Goal: Use online tool/utility: Utilize a website feature to perform a specific function

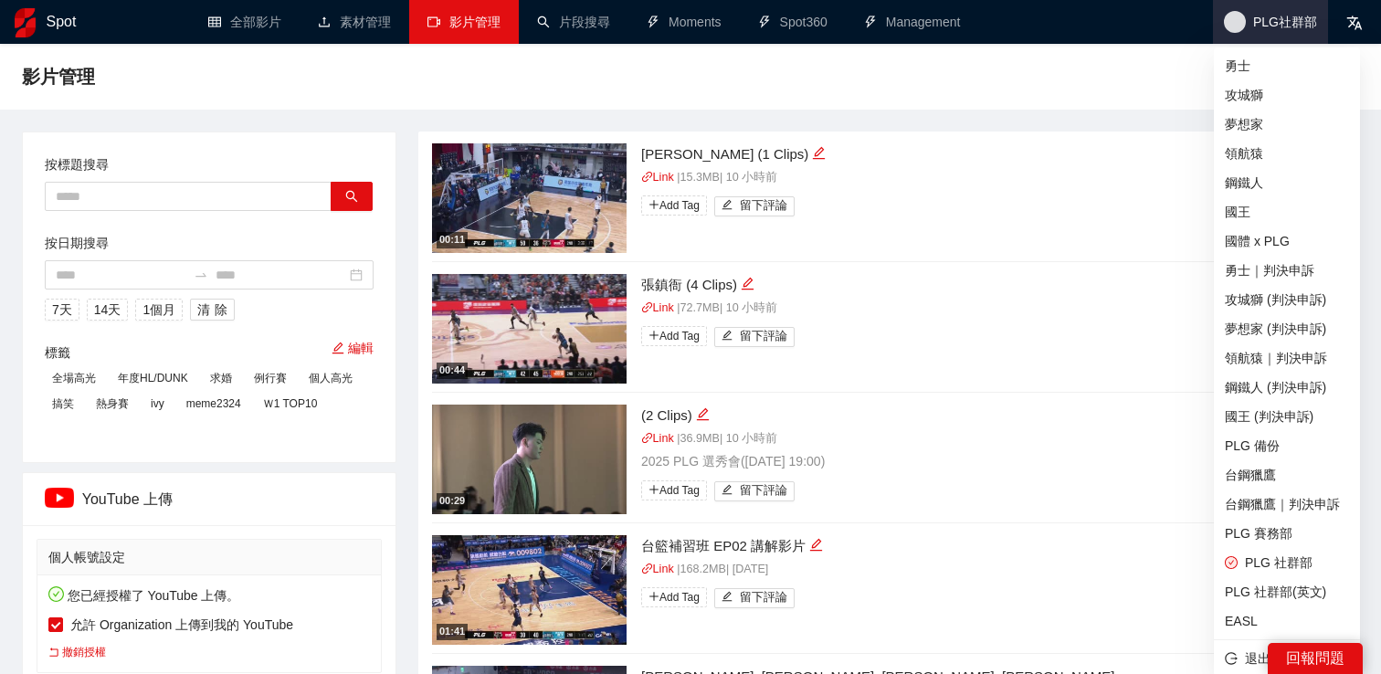
click at [1275, 34] on span "PLG社群部" at bounding box center [1270, 22] width 115 height 44
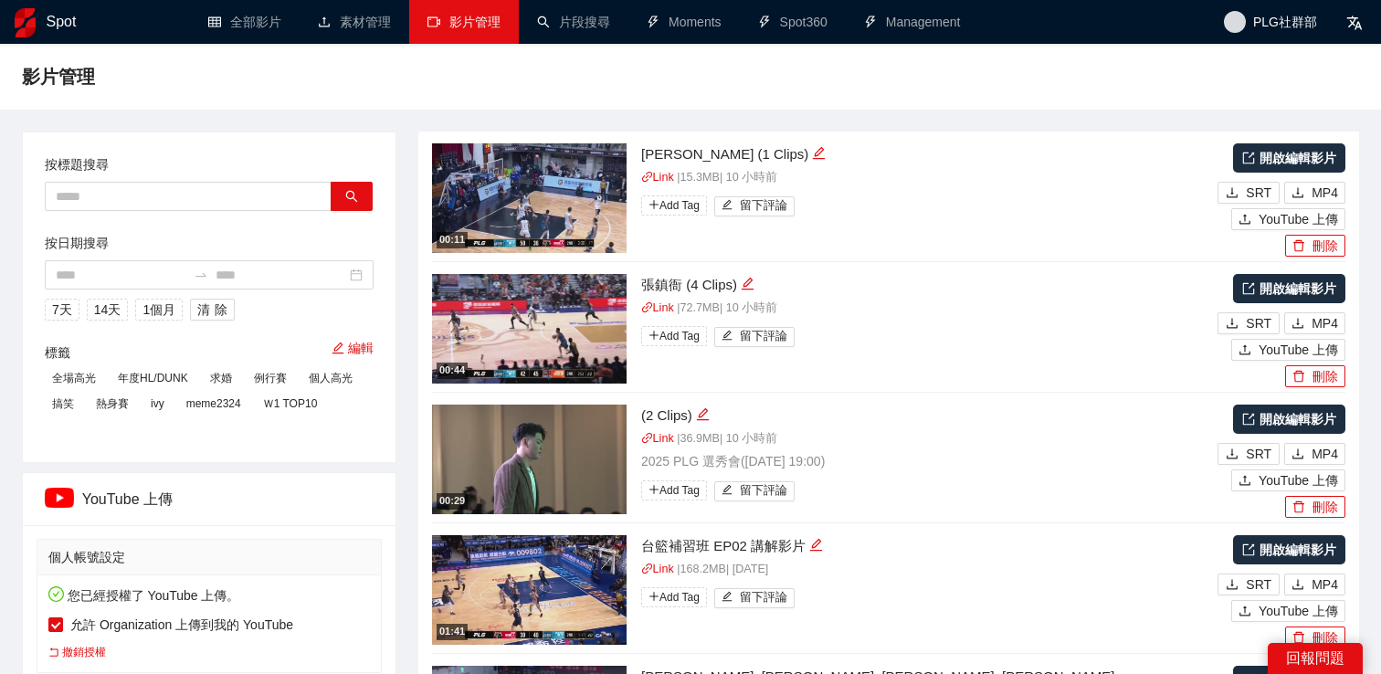
click at [980, 222] on div "00:11 林郅為 (1 Clips) Link | 15.3 MB | 10 小時前 Add Tag 留下評論" at bounding box center [822, 198] width 781 height 110
click at [1276, 22] on span "PLG社群部" at bounding box center [1285, 22] width 64 height 0
click at [245, 15] on link "全部影片" at bounding box center [244, 22] width 73 height 15
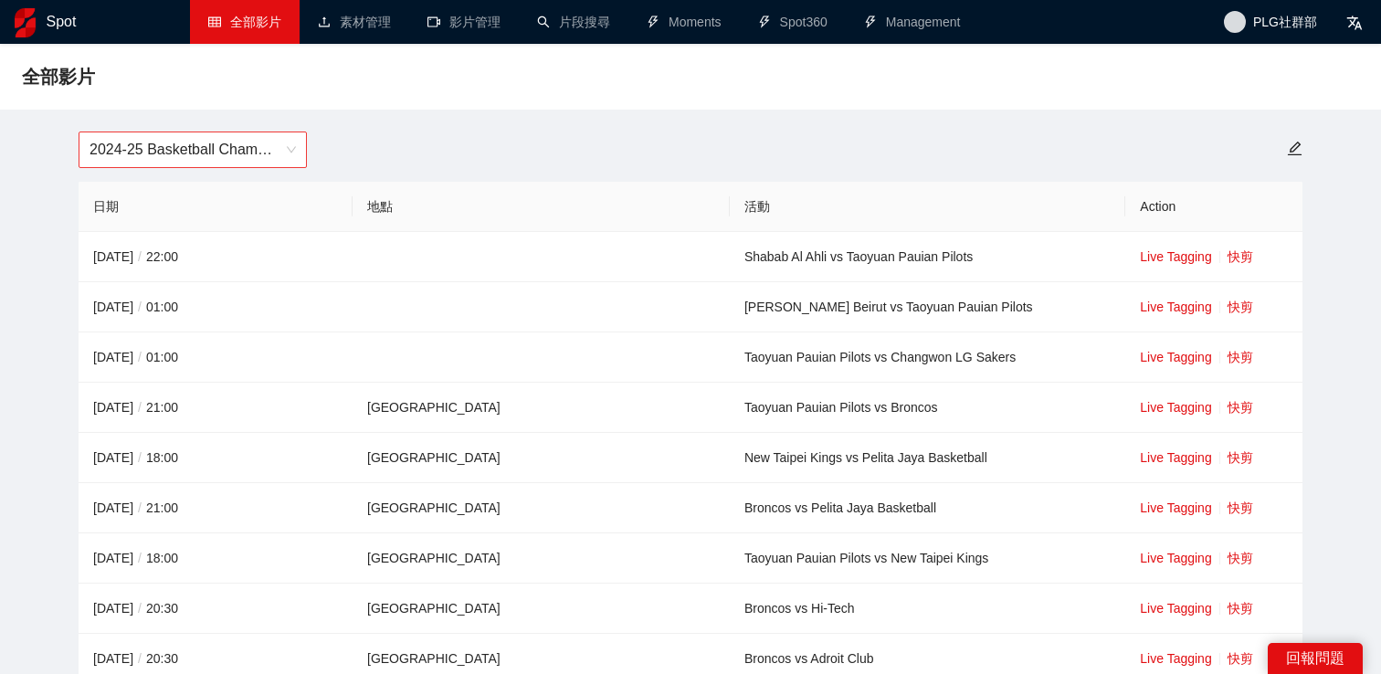
click at [269, 151] on span "2024-25 Basketball Champions League" at bounding box center [192, 149] width 206 height 35
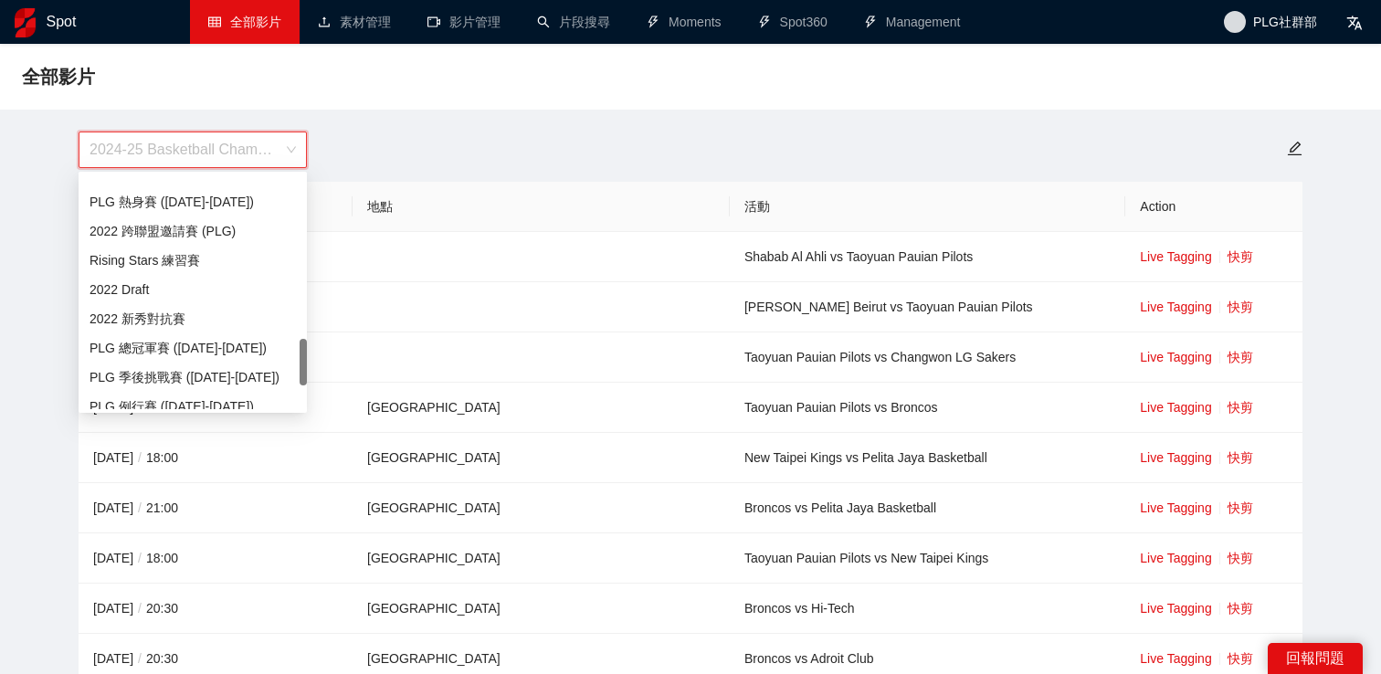
scroll to position [681, 0]
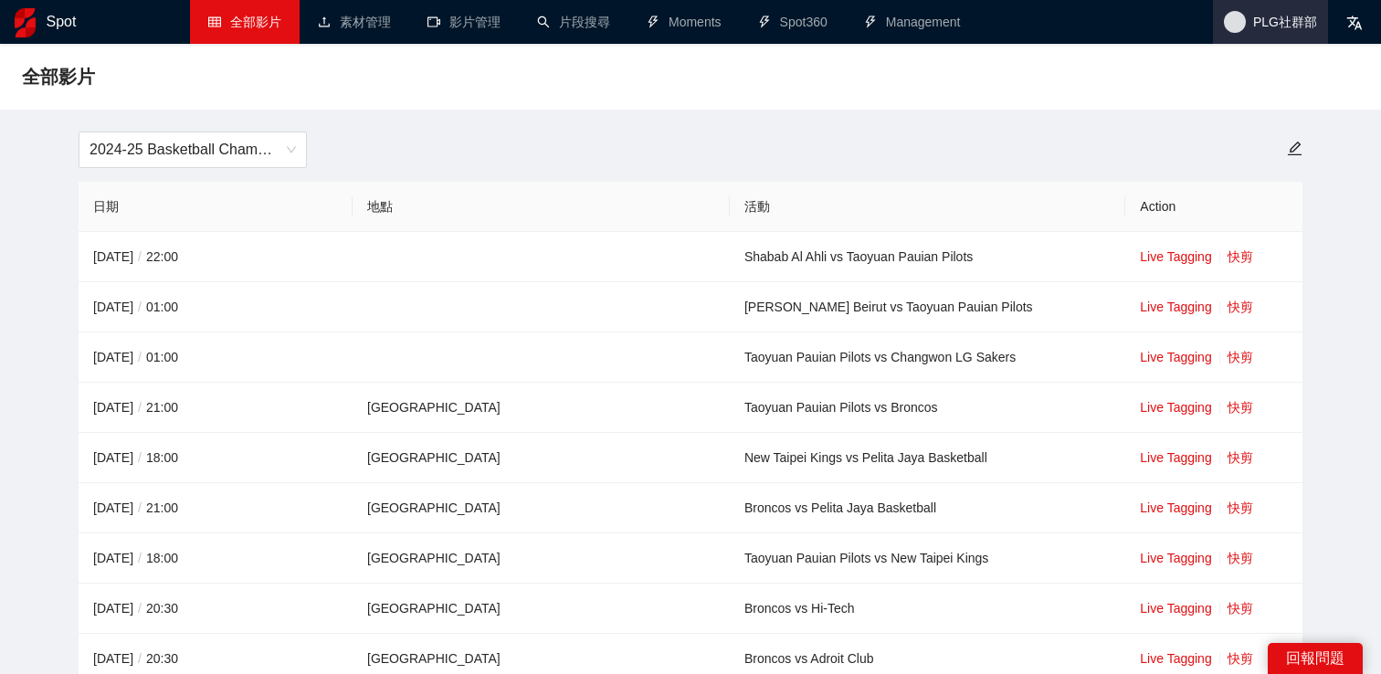
click at [1272, 22] on span "PLG社群部" at bounding box center [1285, 22] width 64 height 0
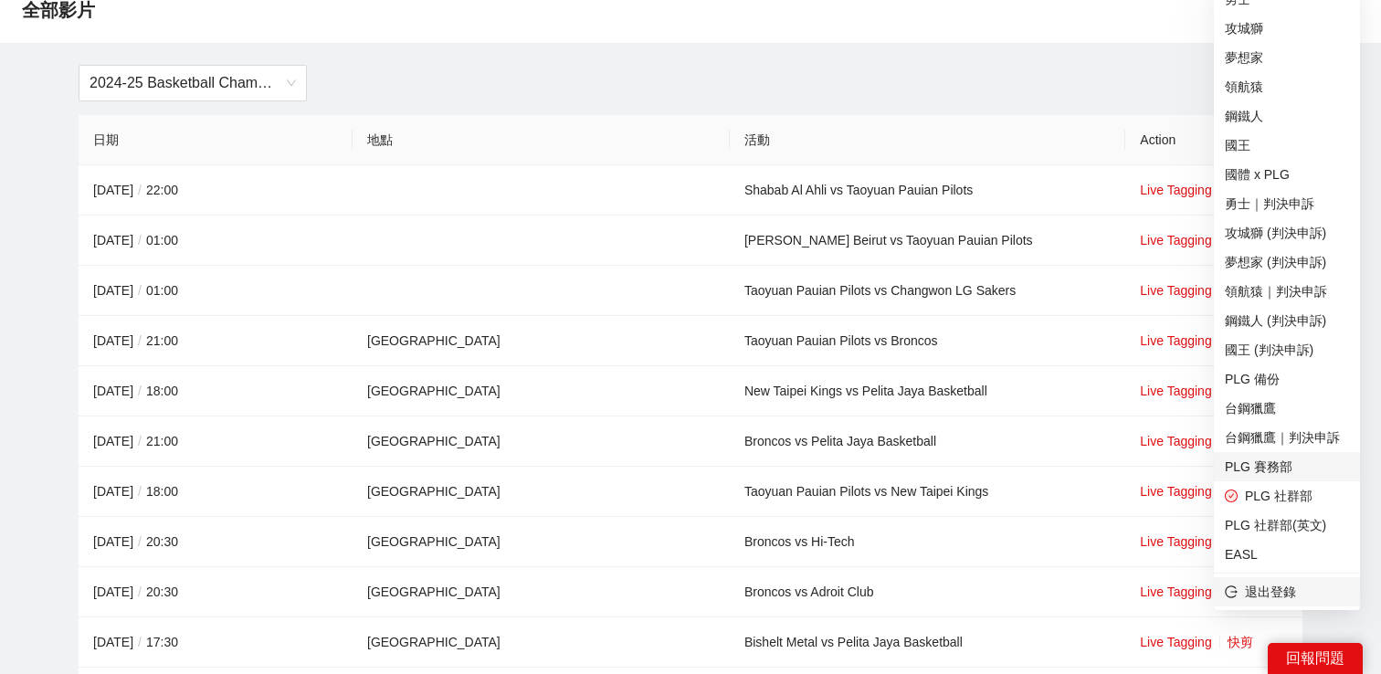
scroll to position [123, 0]
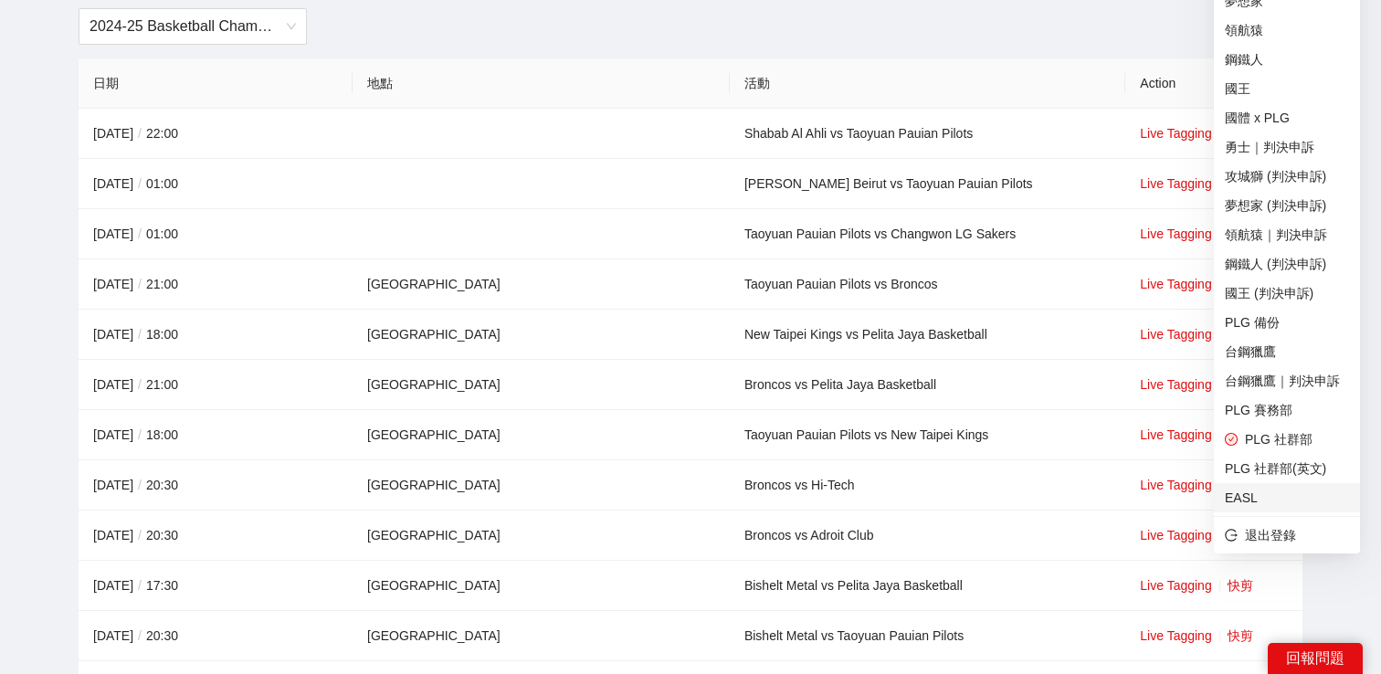
click at [1248, 502] on span "EASL" at bounding box center [1286, 498] width 124 height 20
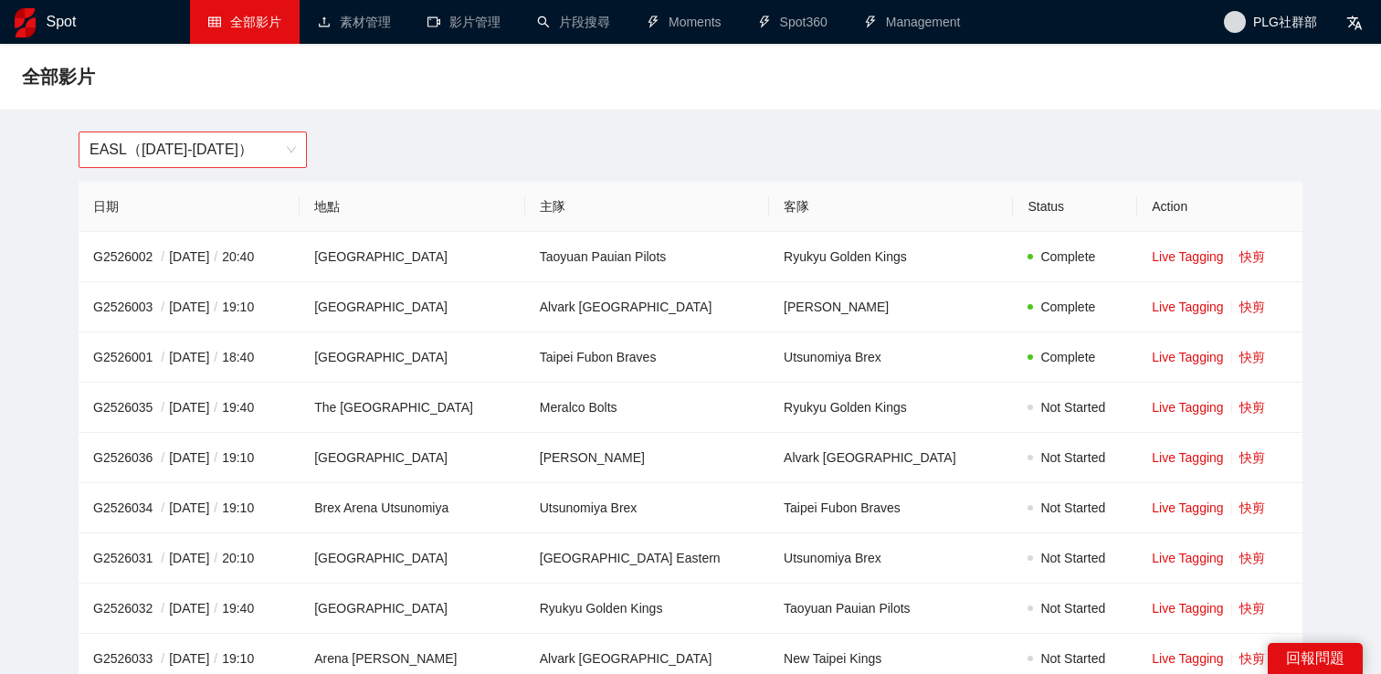
click at [249, 139] on span "EASL（[DATE]-[DATE]）" at bounding box center [192, 149] width 206 height 35
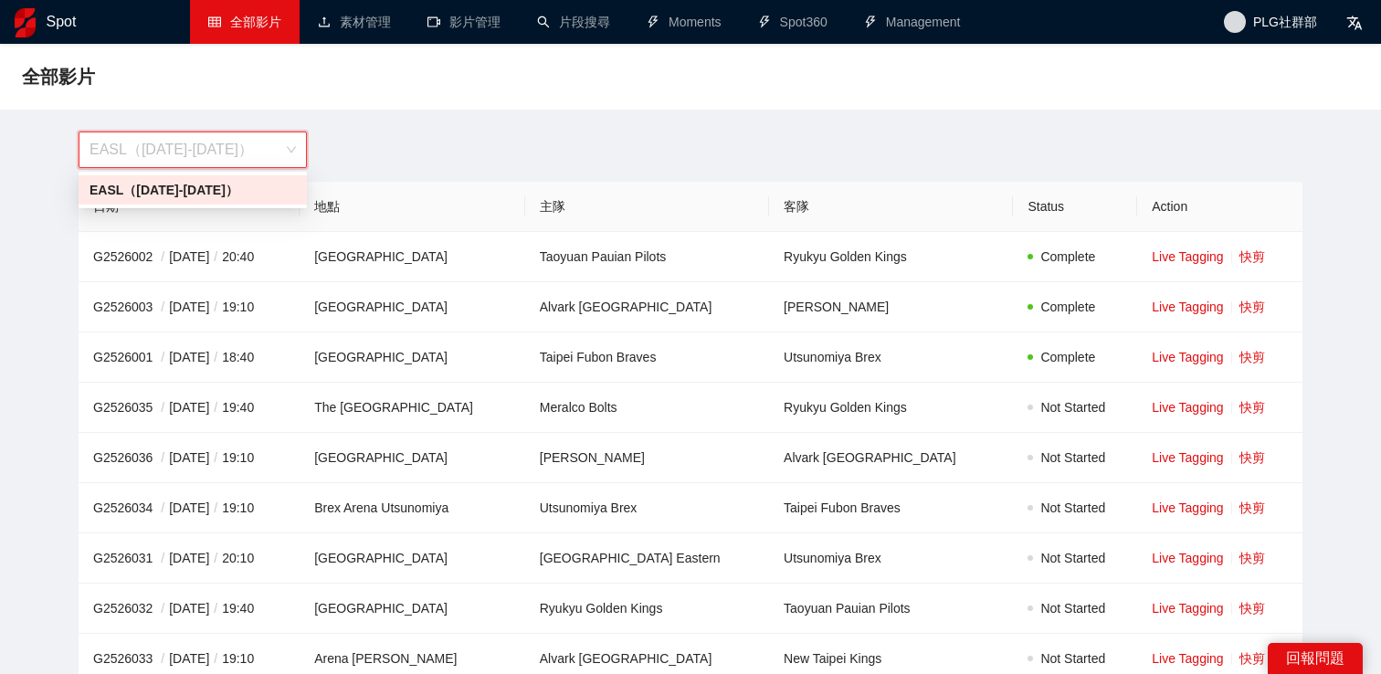
click at [478, 139] on div "EASL（[DATE]-[DATE]）" at bounding box center [690, 149] width 1245 height 37
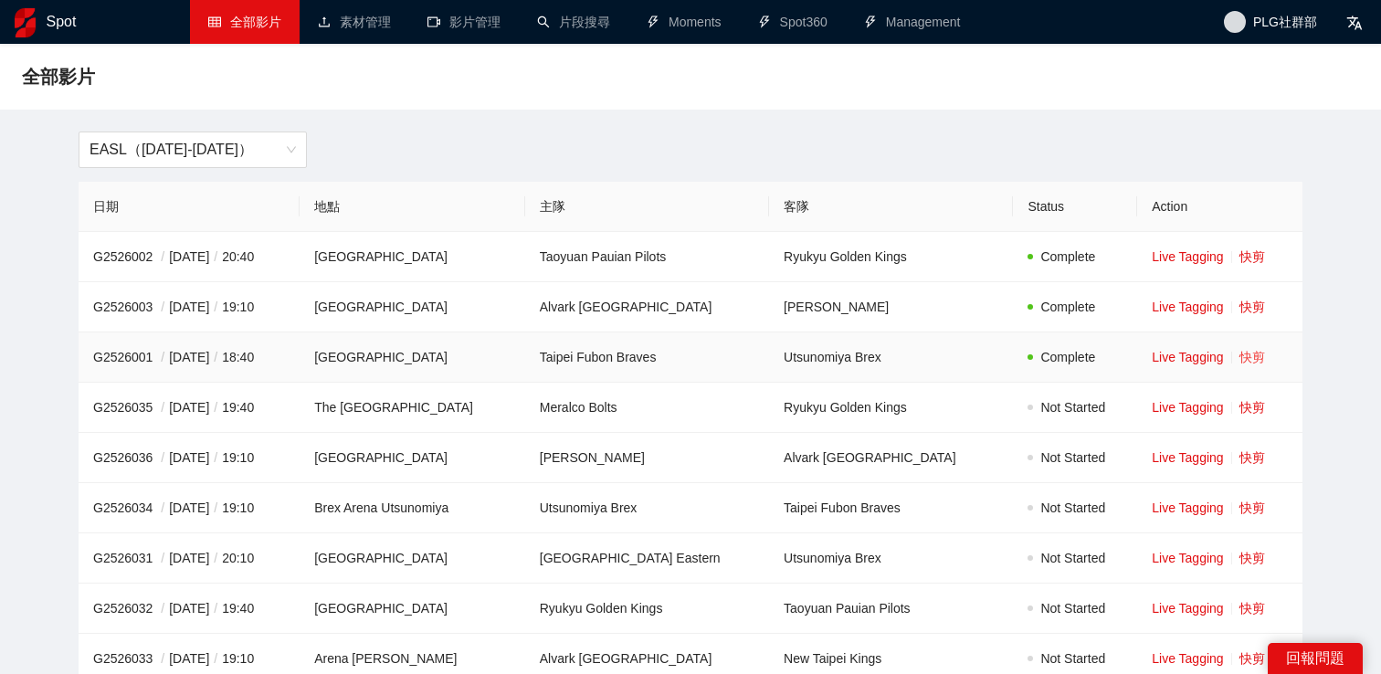
click at [1243, 352] on link "快剪" at bounding box center [1252, 357] width 26 height 15
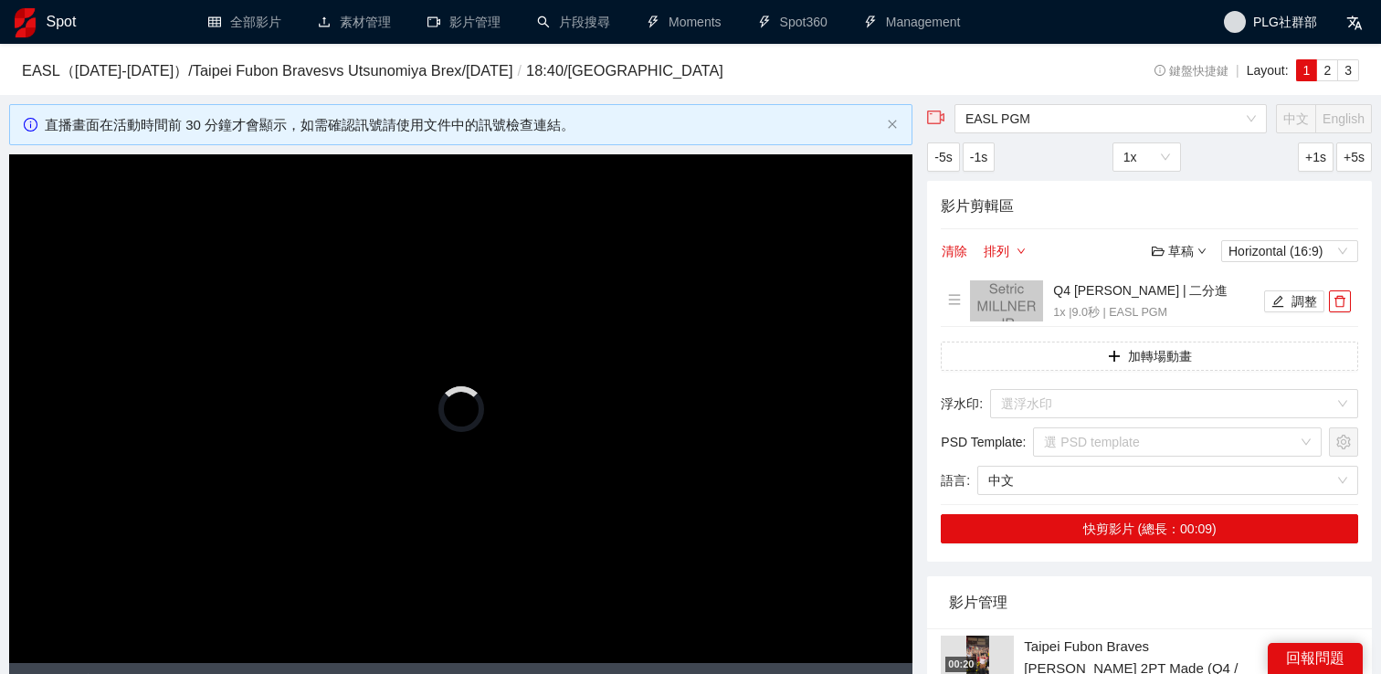
scroll to position [144, 0]
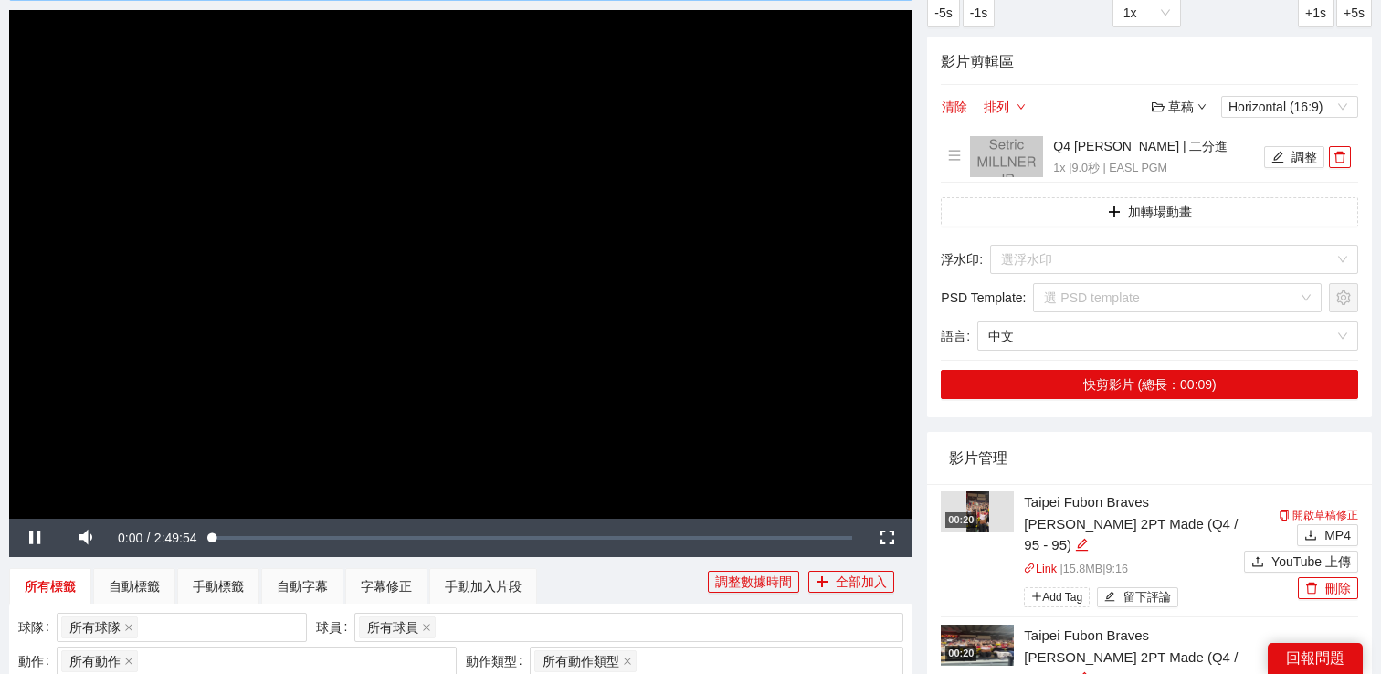
click at [344, 351] on video "Video Player" at bounding box center [460, 264] width 903 height 508
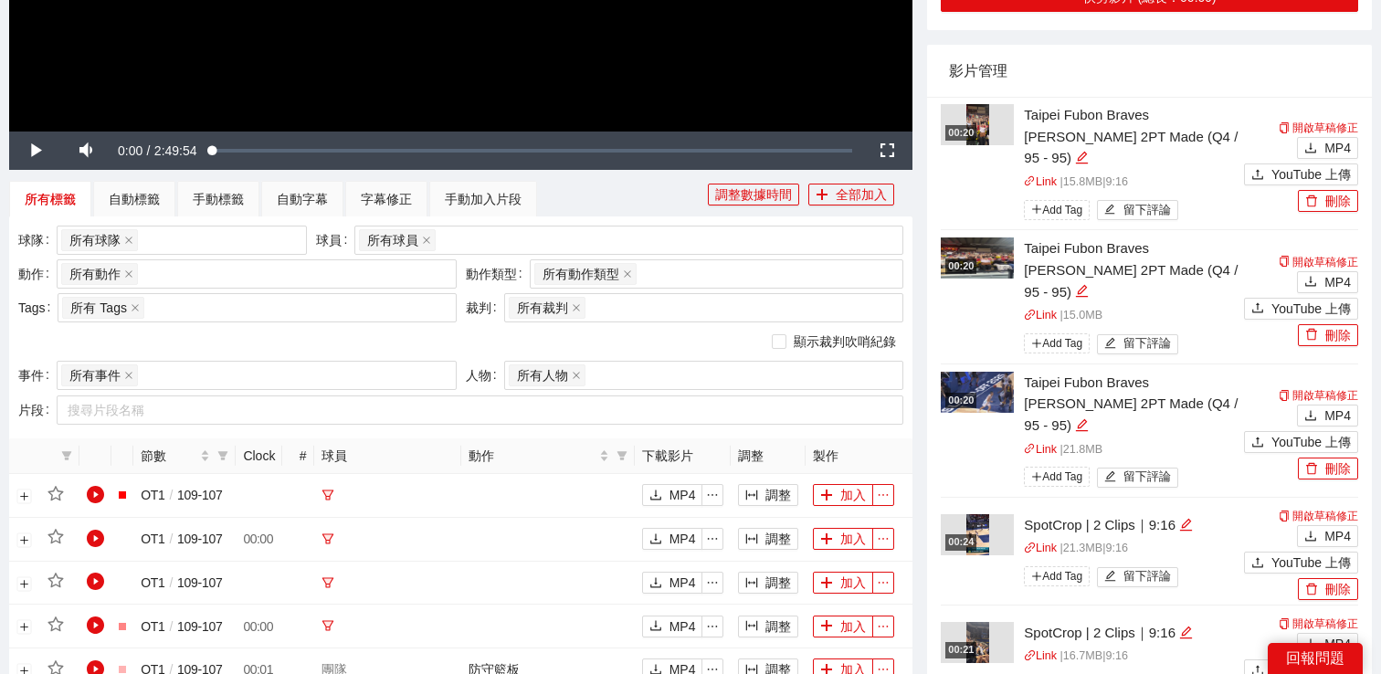
scroll to position [583, 0]
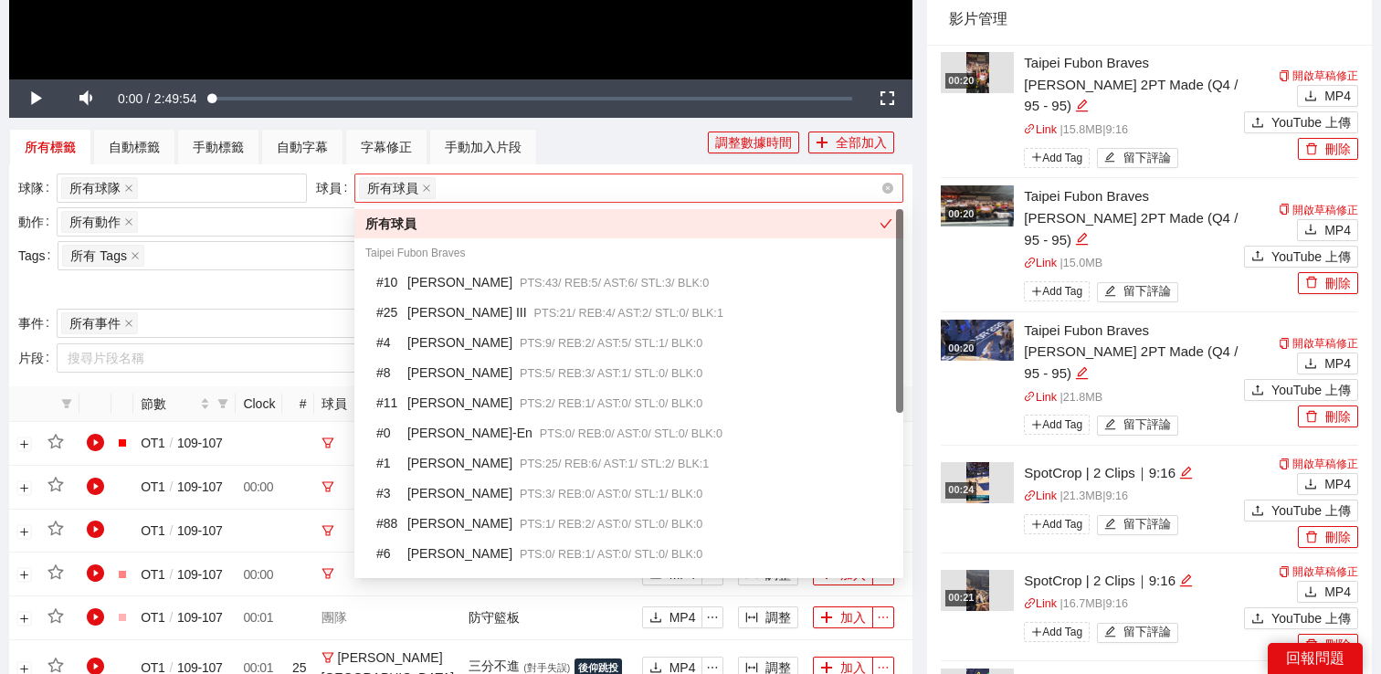
click at [501, 191] on div "所有球員" at bounding box center [619, 188] width 521 height 26
click at [492, 304] on div "# 25 [PERSON_NAME] III PTS: 21 / REB: 4 / AST: 2 / STL: 0 / BLK: 1" at bounding box center [634, 312] width 516 height 21
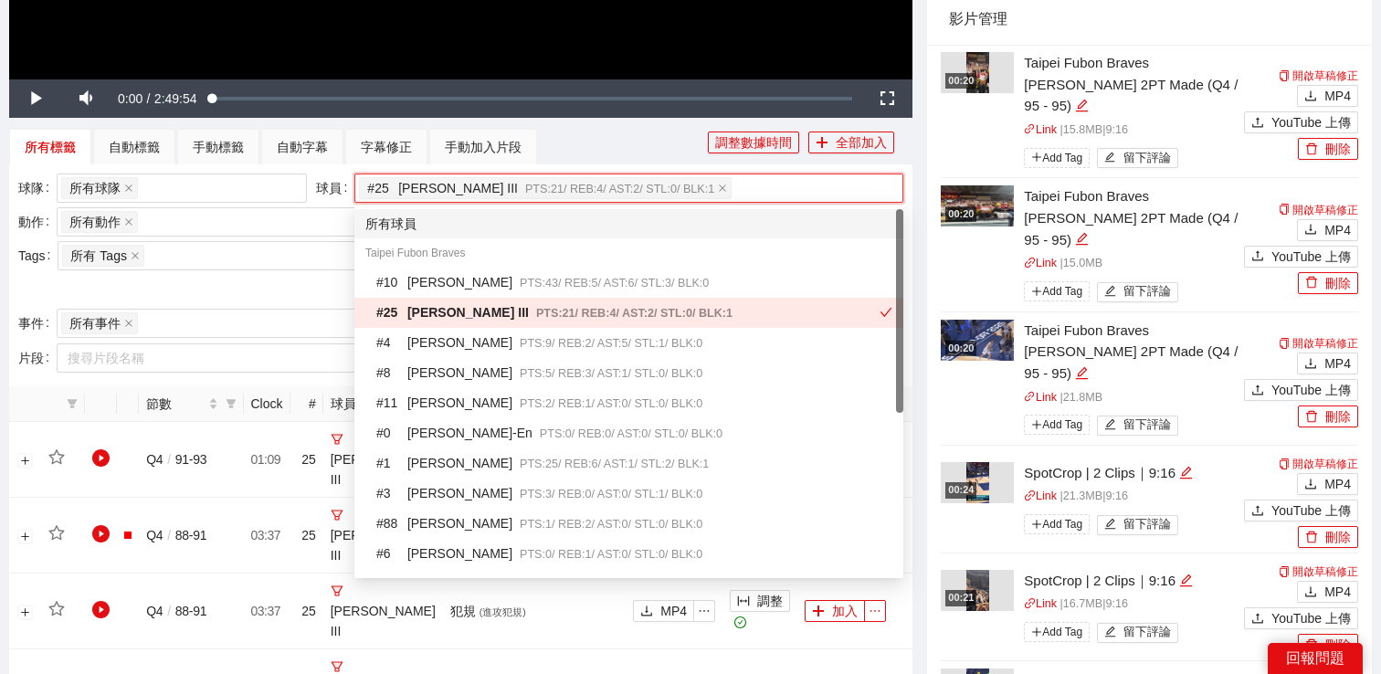
click at [583, 138] on div "所有標籤 自動標籤 手動標籤 自動字幕 字幕修正 手動加入片段" at bounding box center [358, 147] width 698 height 37
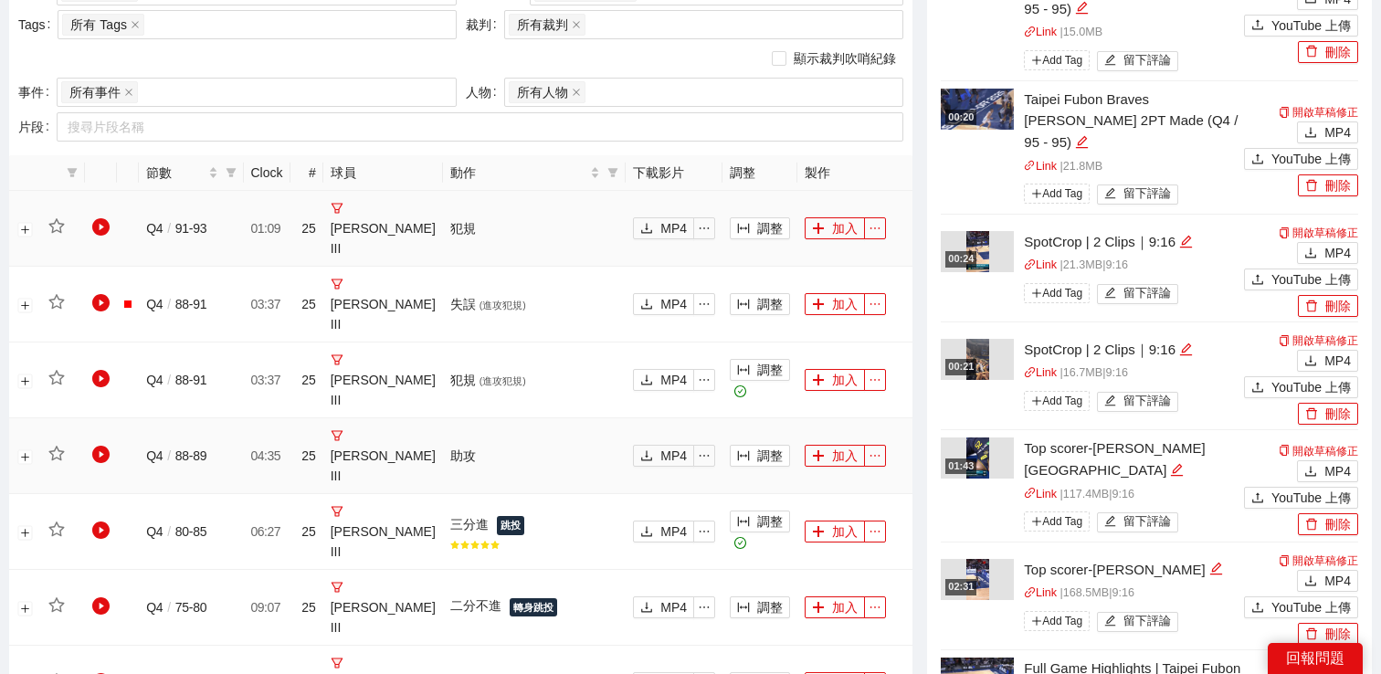
scroll to position [1043, 0]
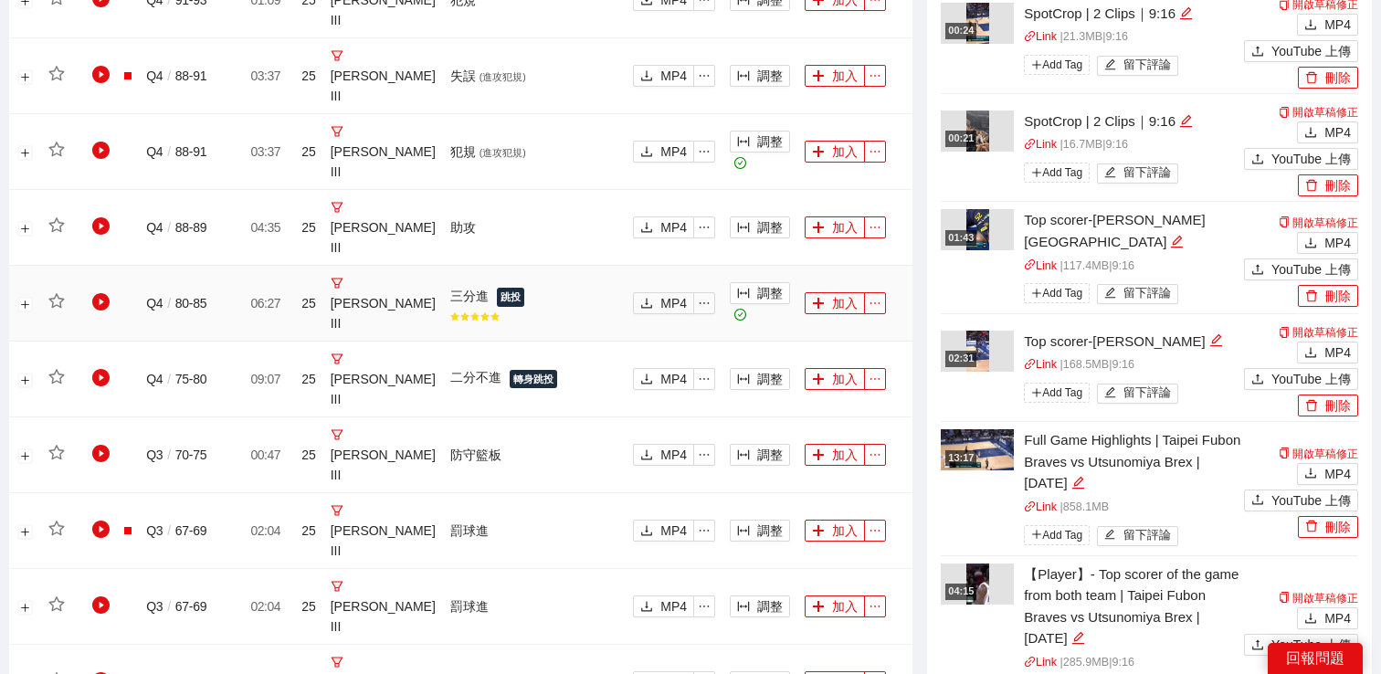
click at [764, 279] on td "調整" at bounding box center [759, 304] width 75 height 76
click at [761, 289] on button "調整" at bounding box center [760, 293] width 60 height 22
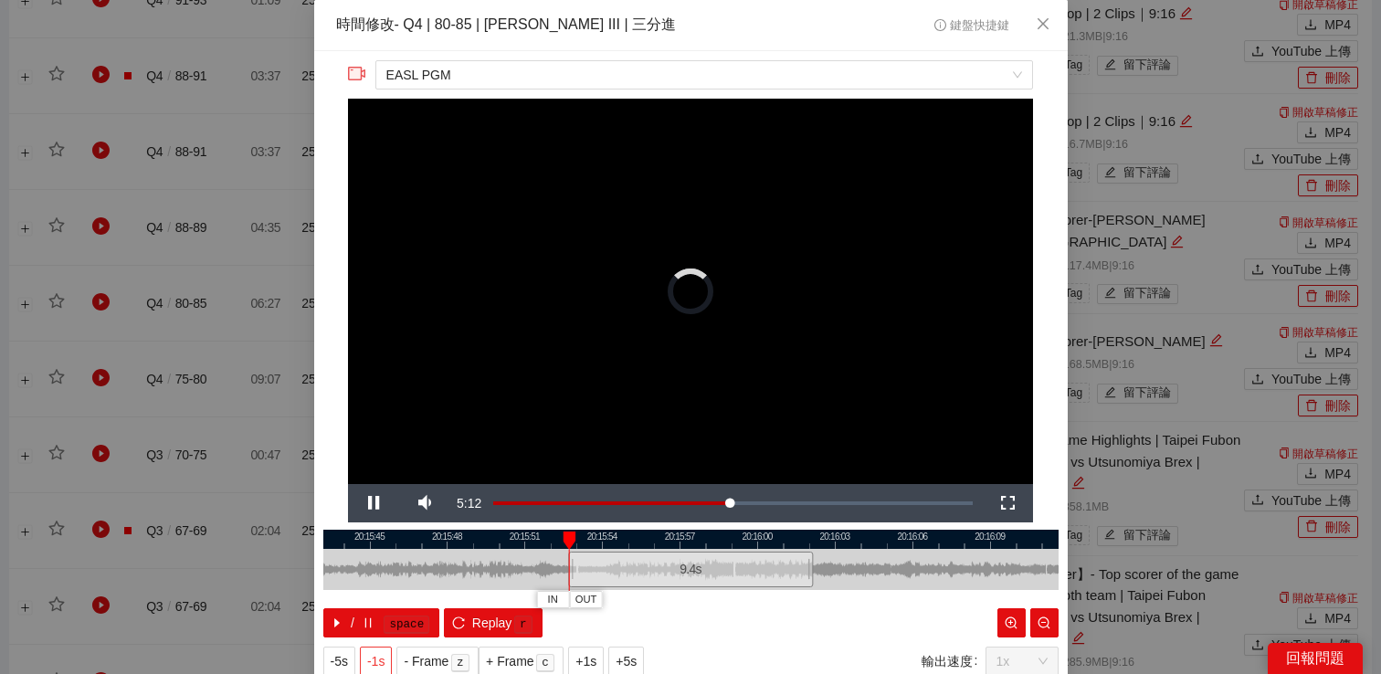
click at [370, 657] on span "-1s" at bounding box center [375, 661] width 17 height 20
click at [477, 631] on span "Replay" at bounding box center [492, 623] width 40 height 20
click at [1250, 190] on div "**********" at bounding box center [690, 337] width 1381 height 674
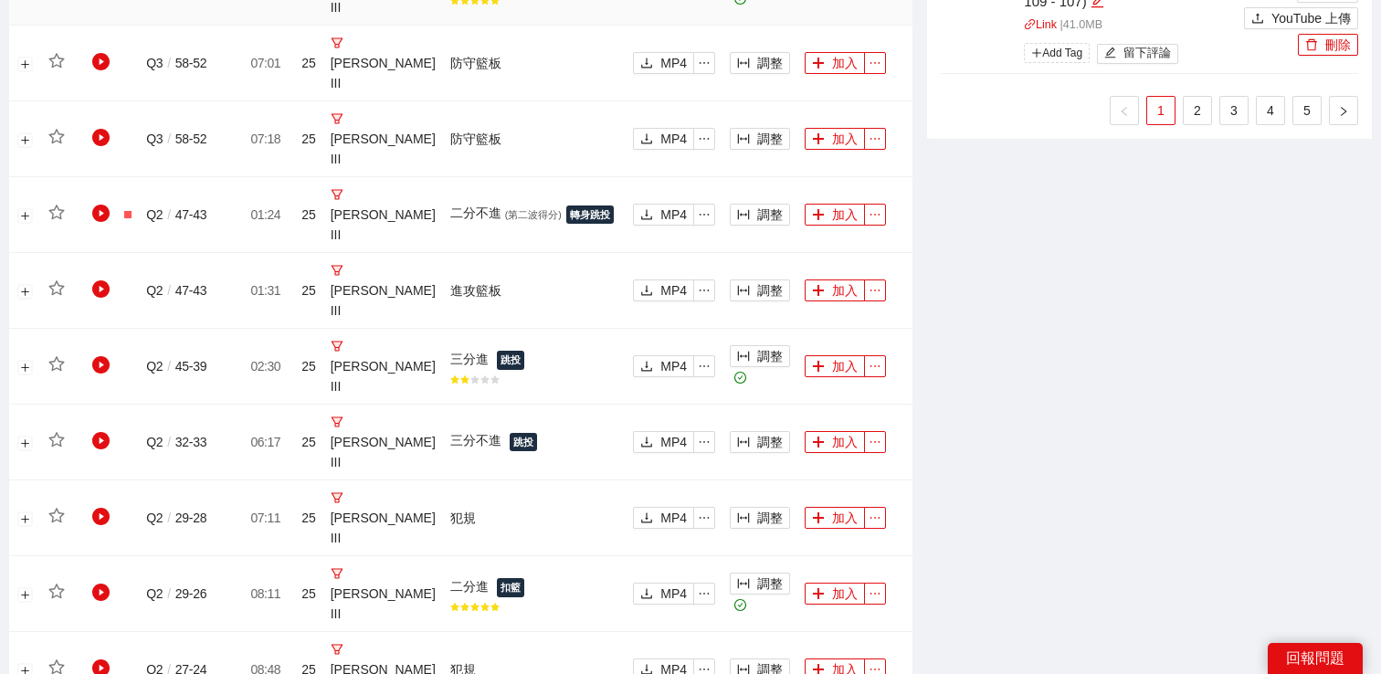
scroll to position [1910, 0]
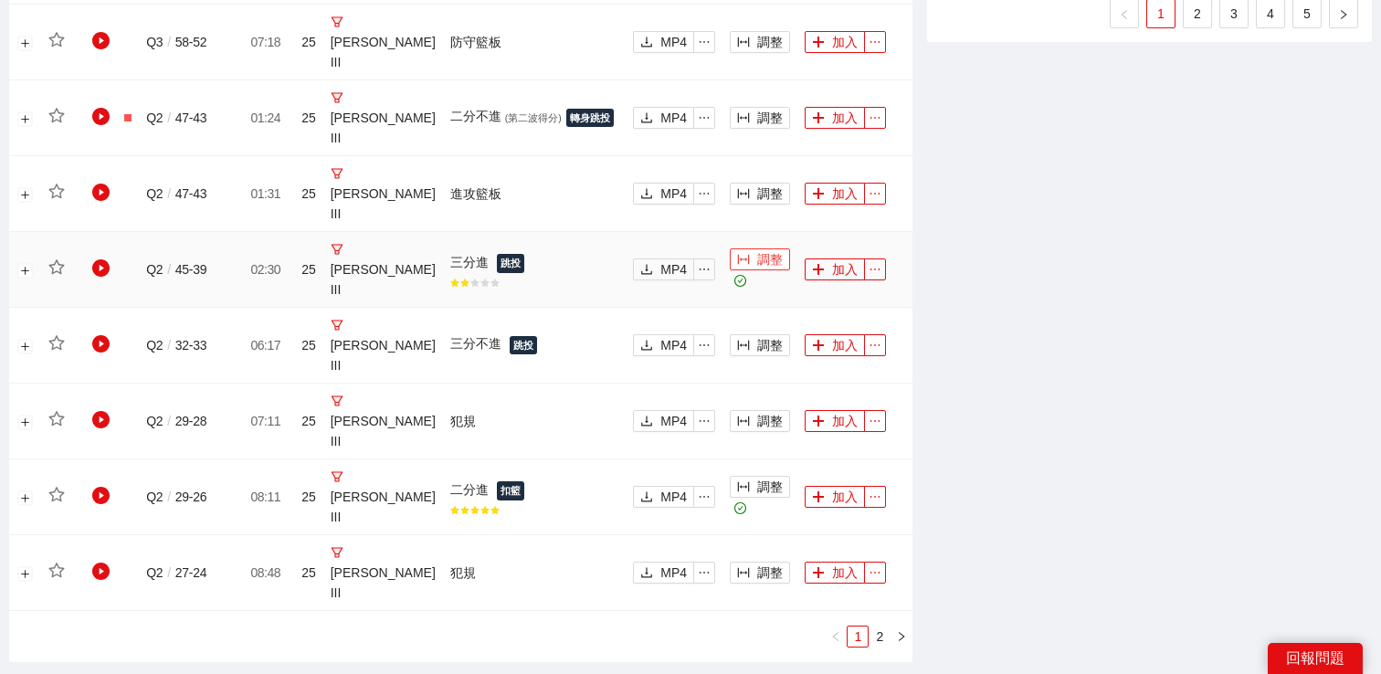
click at [762, 263] on button "調整" at bounding box center [760, 259] width 60 height 22
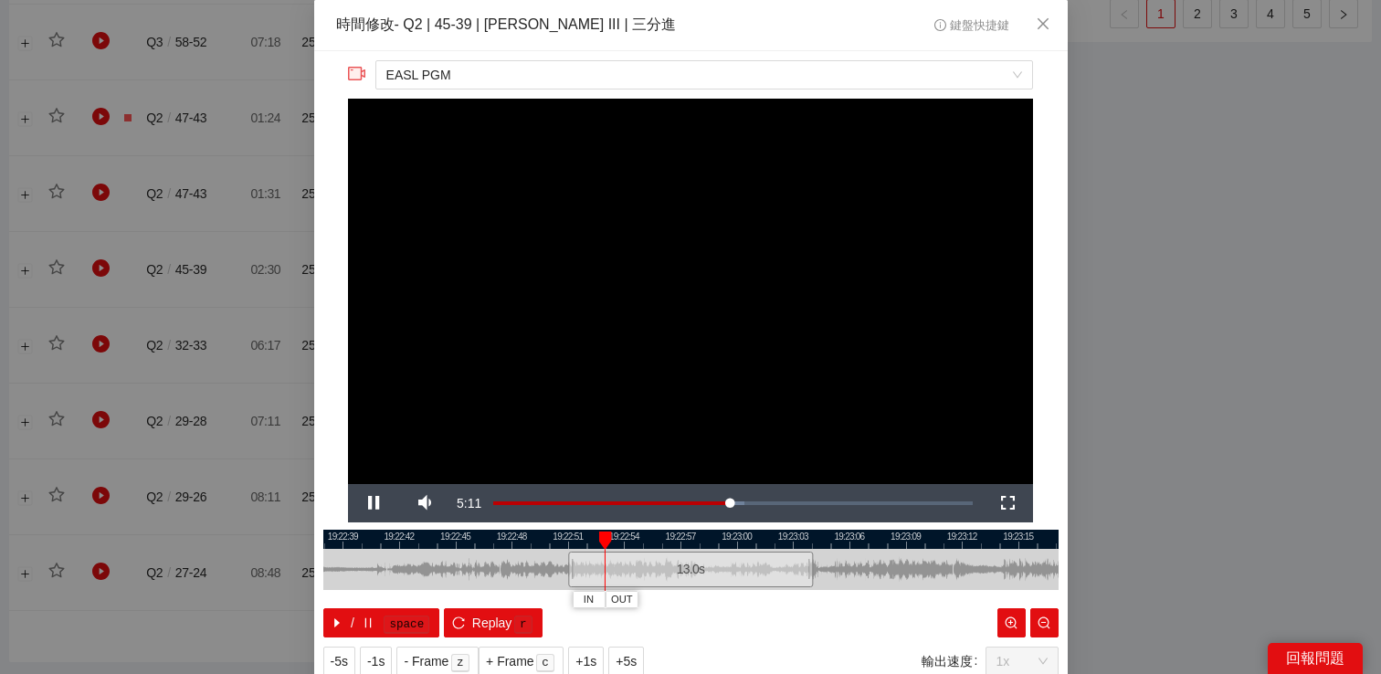
click at [587, 644] on div "**********" at bounding box center [690, 368] width 753 height 634
click at [587, 651] on span "+1s" at bounding box center [585, 661] width 21 height 20
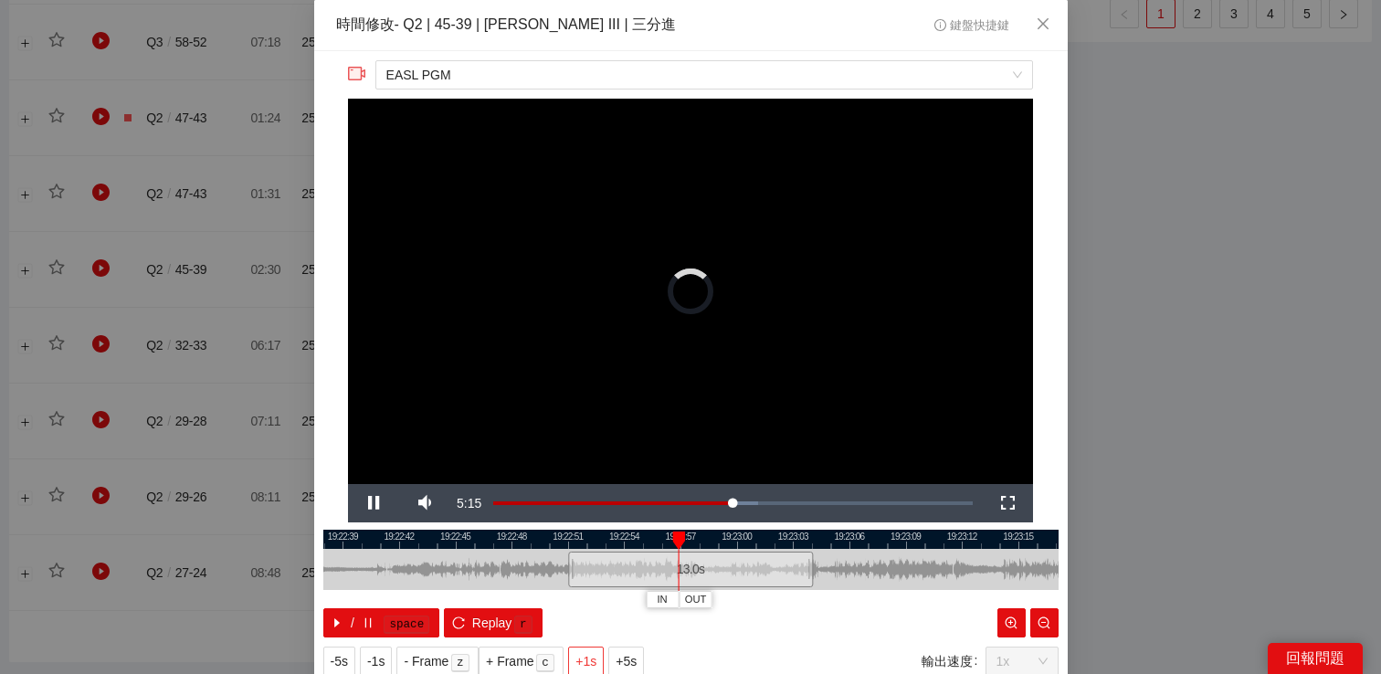
click at [587, 651] on span "+1s" at bounding box center [585, 661] width 21 height 20
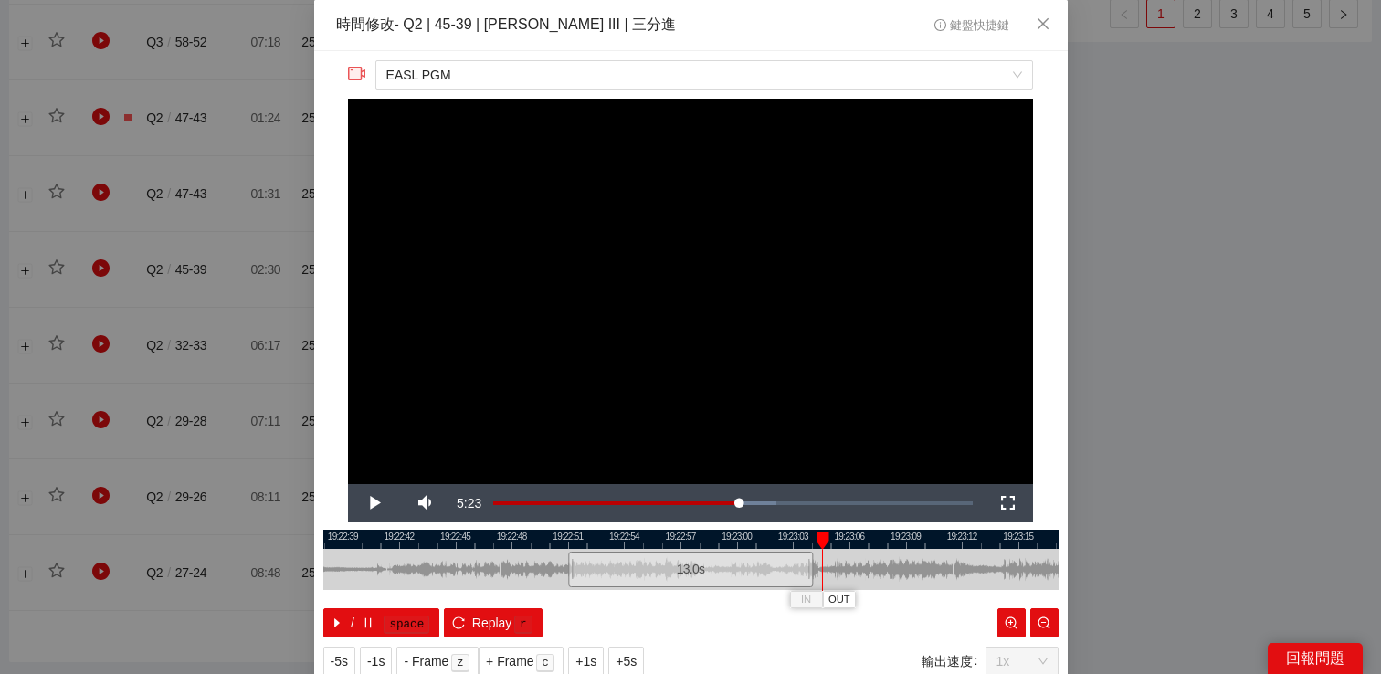
click at [833, 372] on video "Video Player" at bounding box center [690, 291] width 685 height 385
click at [1150, 357] on div "**********" at bounding box center [690, 337] width 1381 height 674
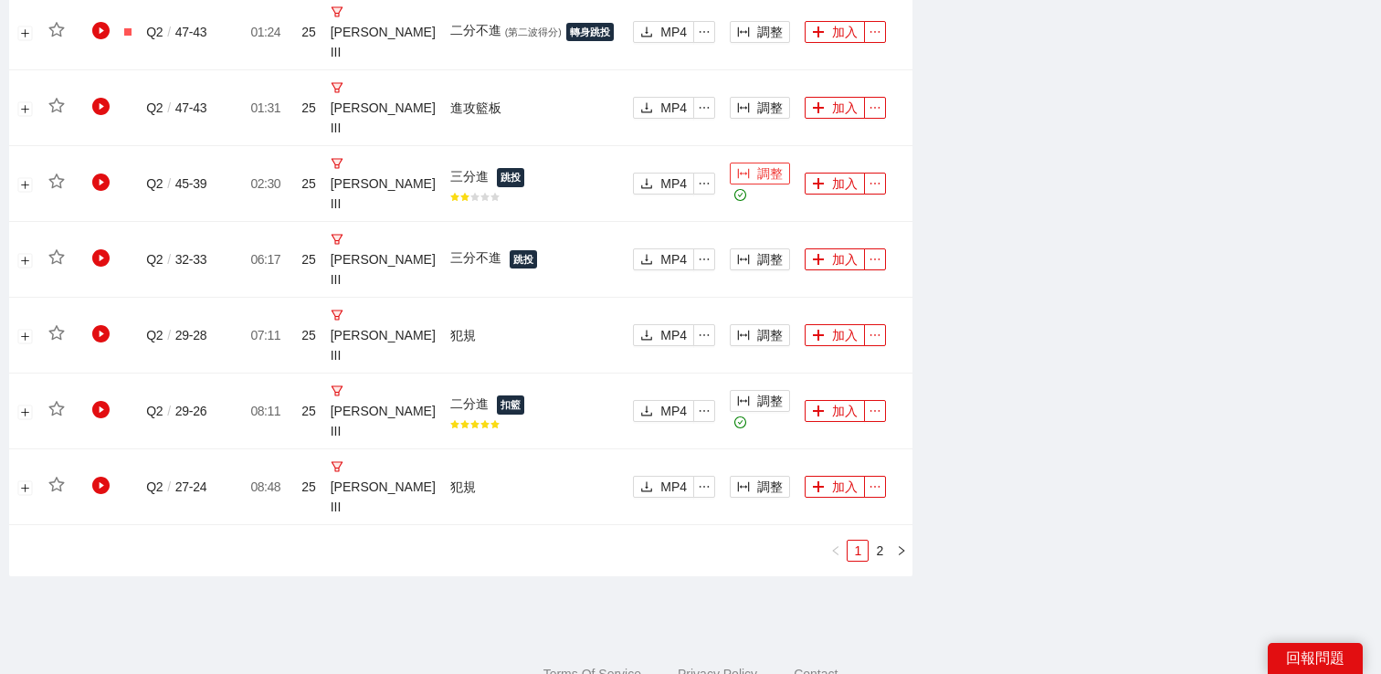
scroll to position [2055, 0]
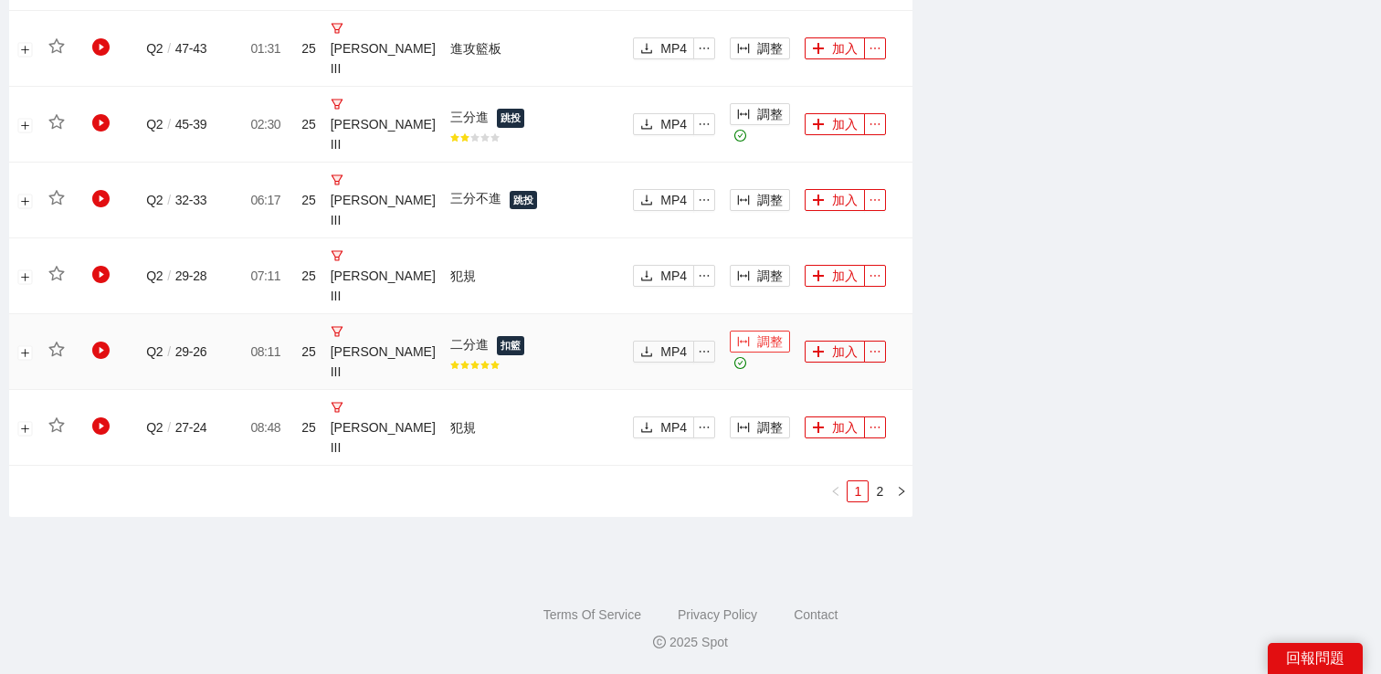
click at [758, 339] on button "調整" at bounding box center [760, 342] width 60 height 22
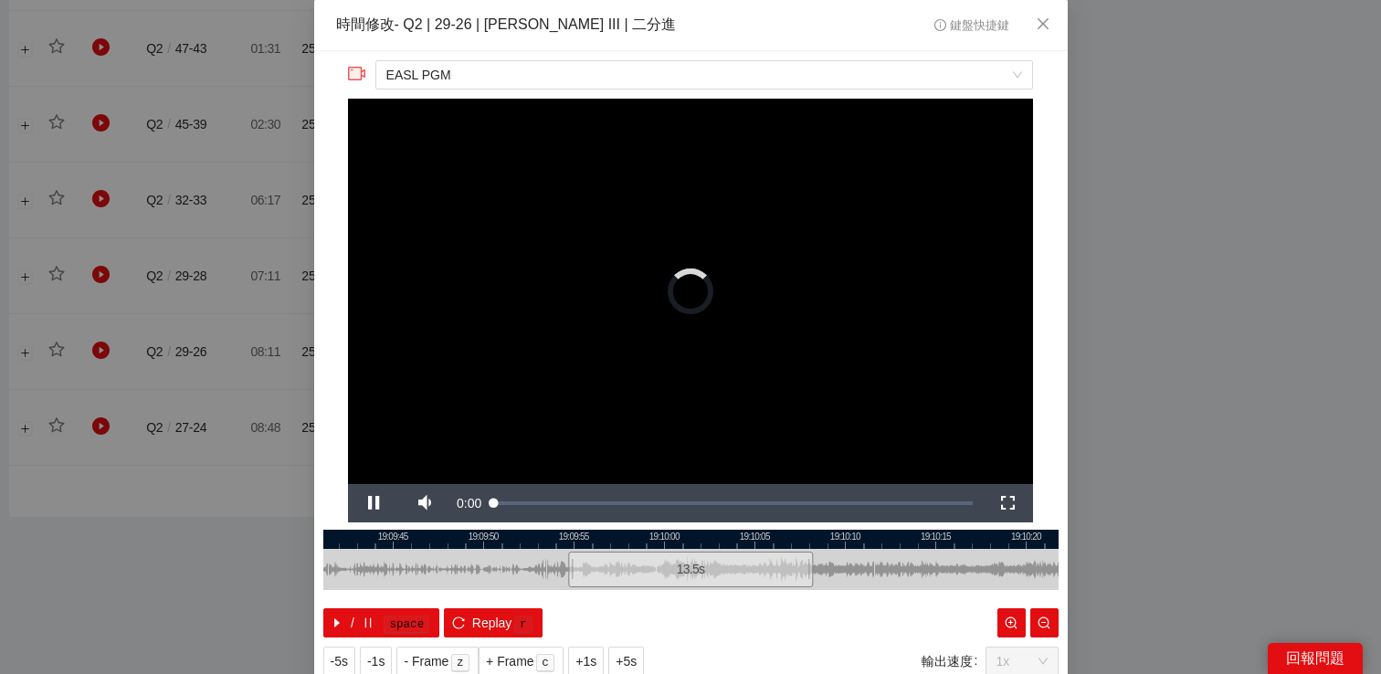
click at [1181, 258] on div "**********" at bounding box center [690, 337] width 1381 height 674
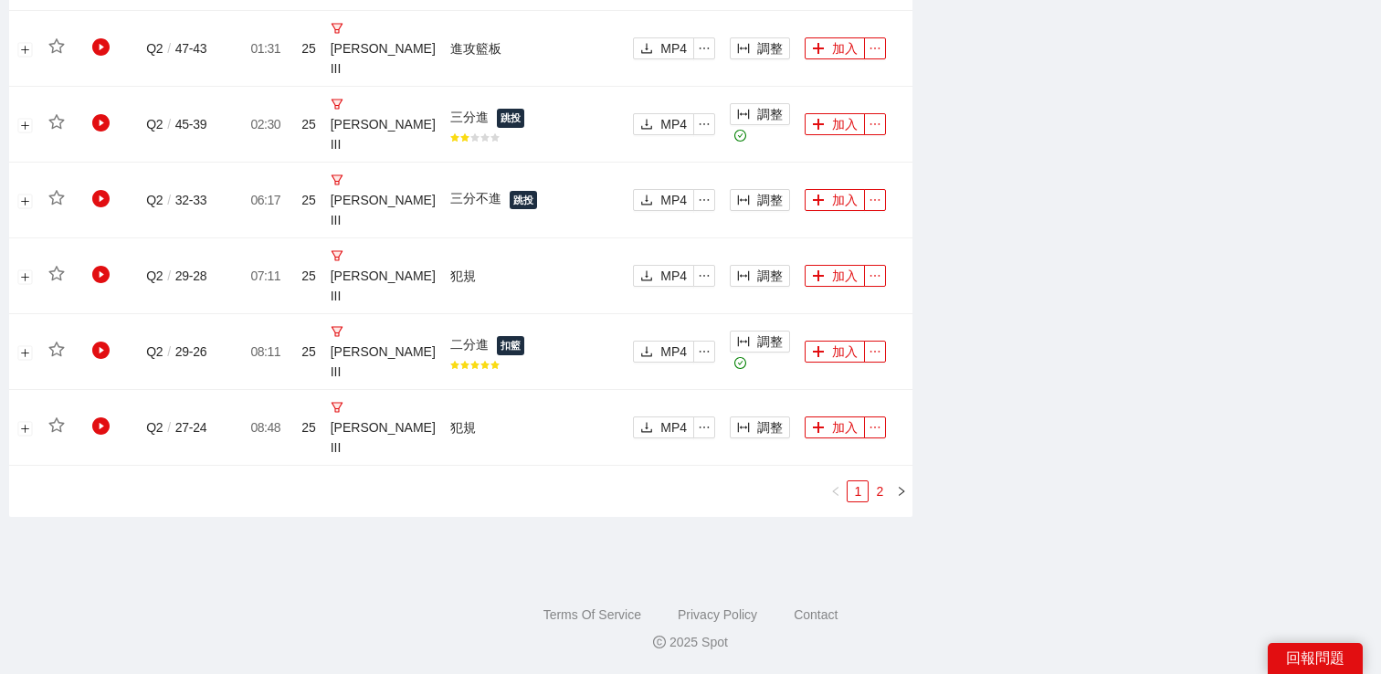
click at [884, 491] on link "2" at bounding box center [879, 491] width 20 height 20
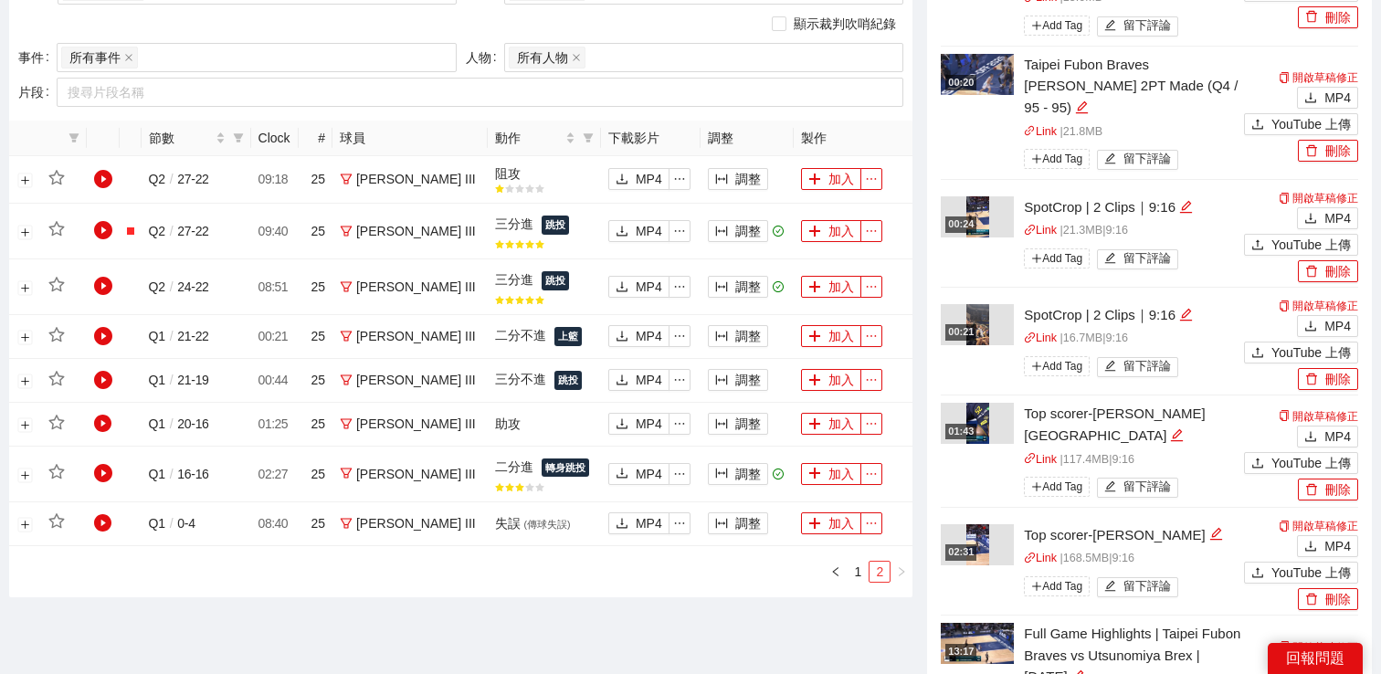
scroll to position [747, 0]
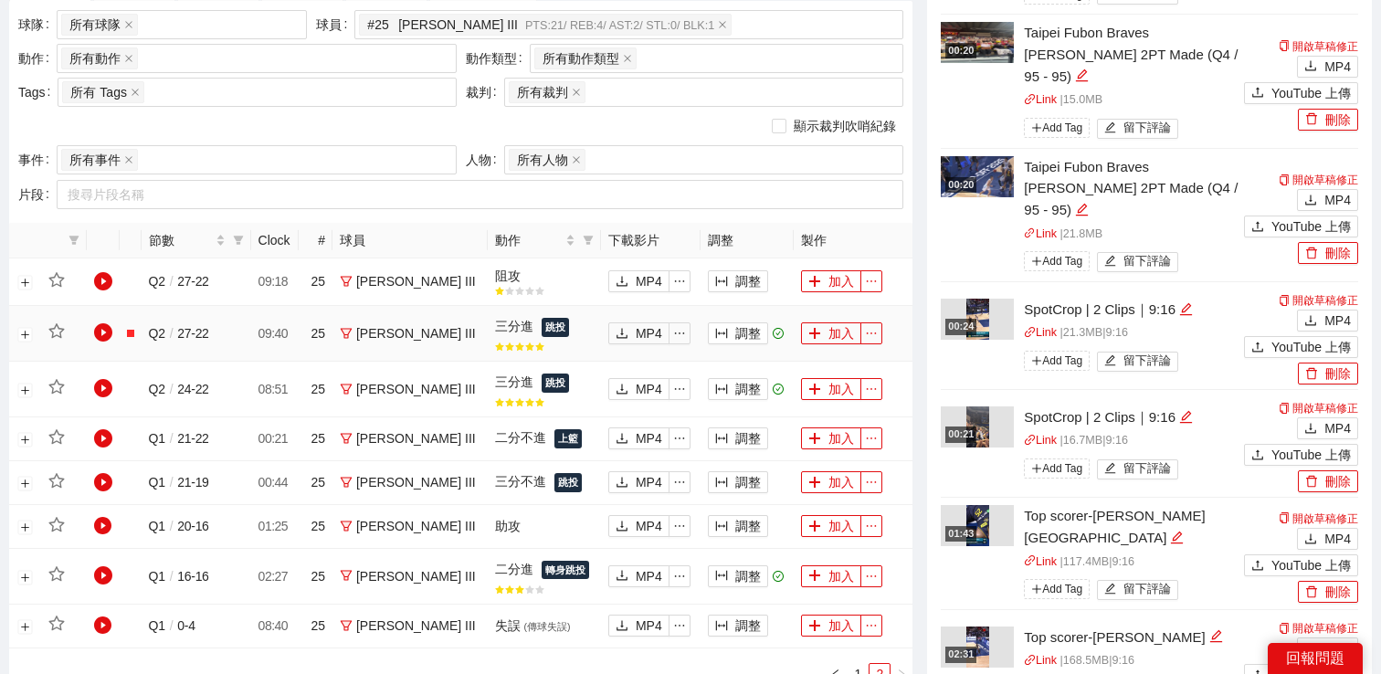
click at [737, 319] on td "調整" at bounding box center [747, 334] width 94 height 56
click at [738, 331] on button "調整" at bounding box center [738, 333] width 60 height 22
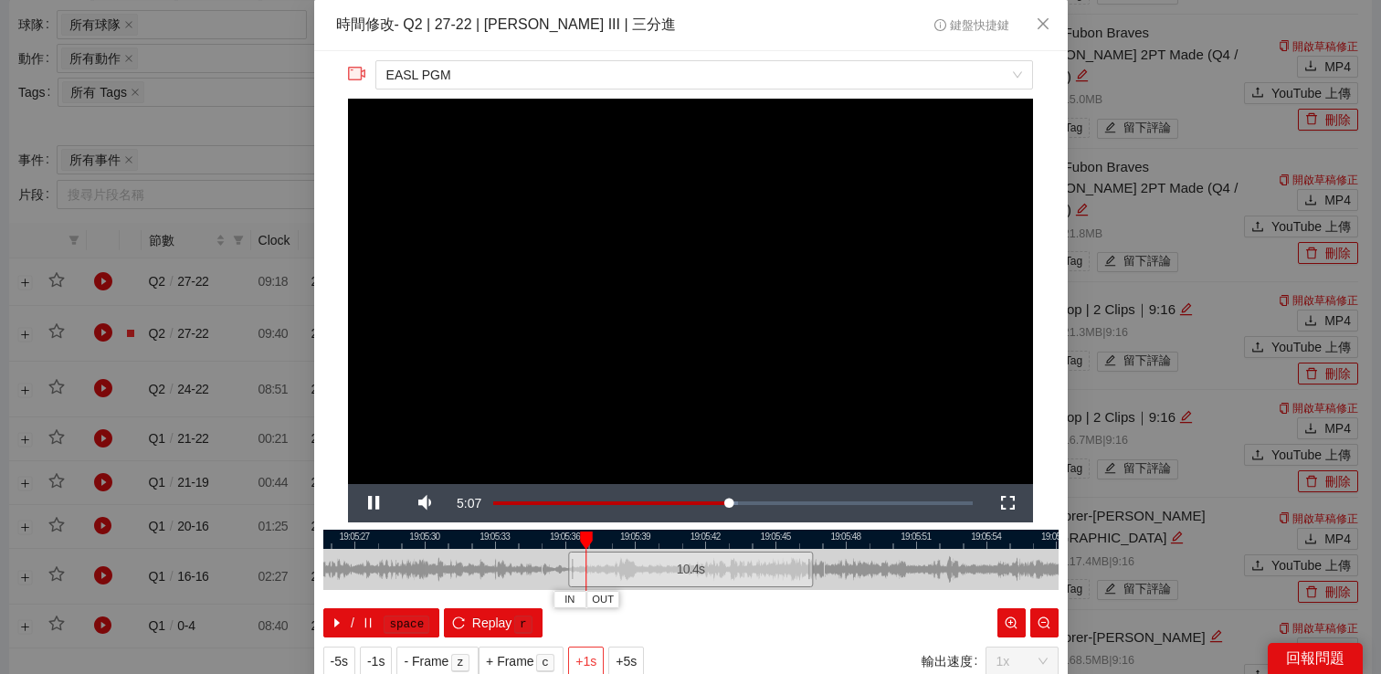
click at [579, 667] on button "+1s" at bounding box center [586, 660] width 36 height 29
click at [582, 666] on span "+1s" at bounding box center [585, 661] width 21 height 20
click at [378, 503] on span "Video Player" at bounding box center [373, 503] width 51 height 0
click at [584, 654] on span "+1s" at bounding box center [585, 661] width 21 height 20
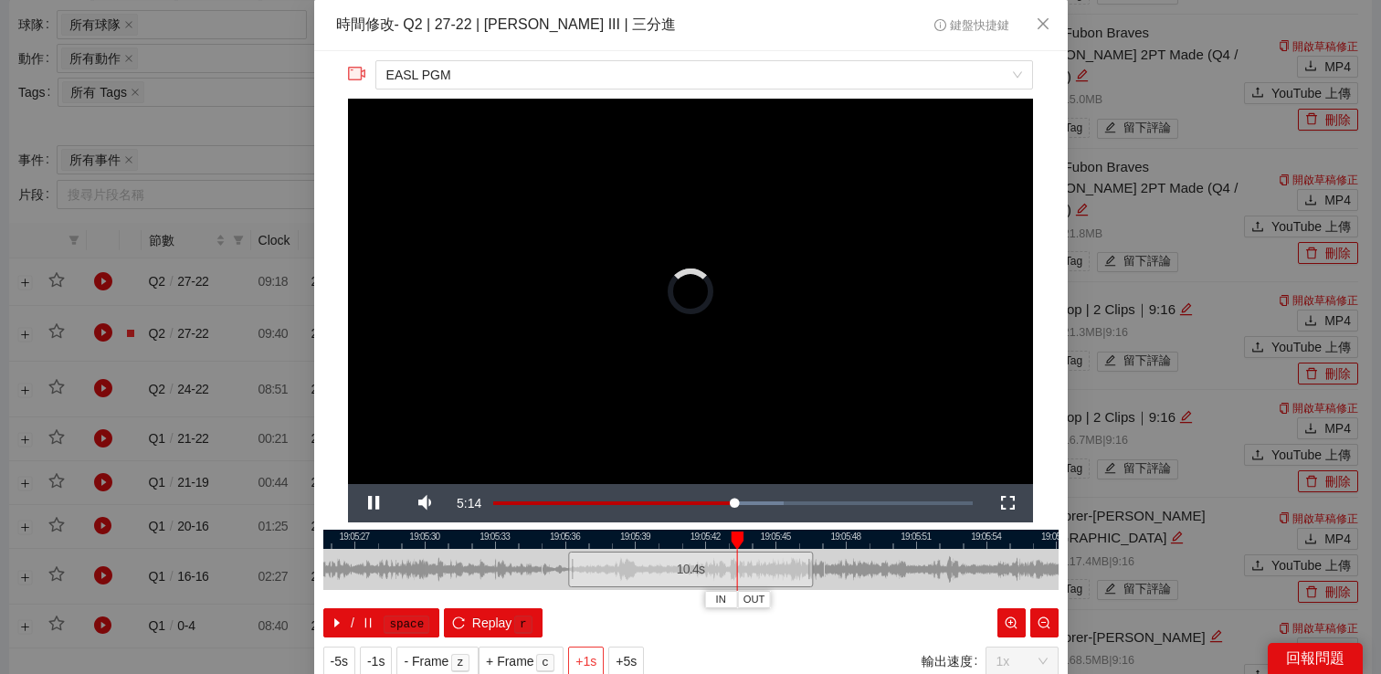
click at [584, 654] on span "+1s" at bounding box center [585, 661] width 21 height 20
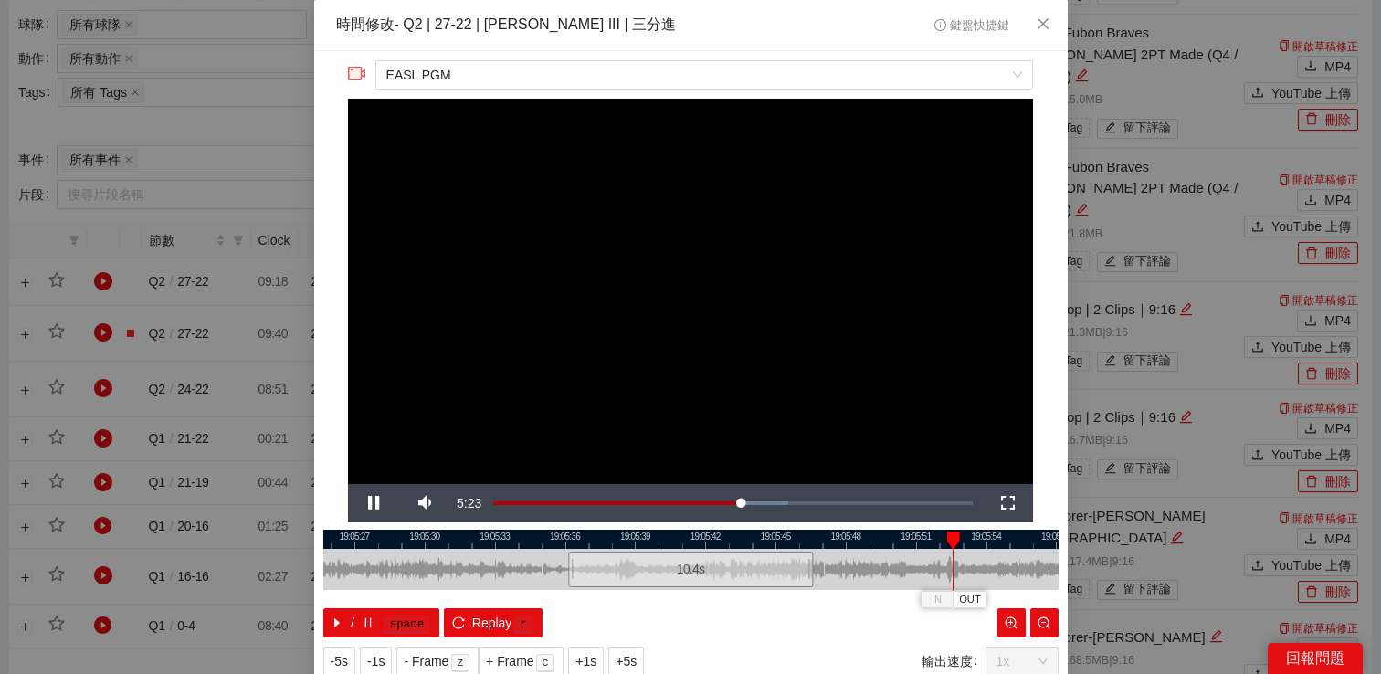
click at [674, 277] on video "Video Player" at bounding box center [690, 291] width 685 height 385
click at [668, 85] on span "EASL PGM" at bounding box center [703, 74] width 635 height 27
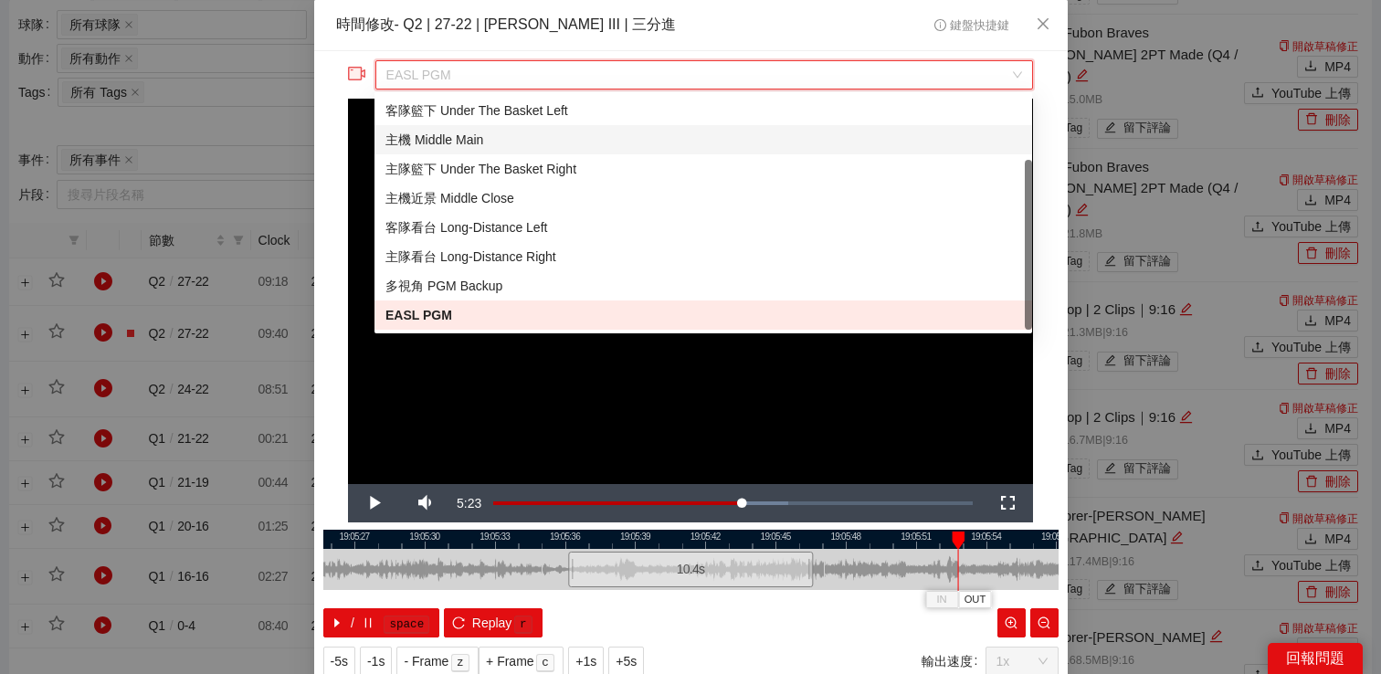
click at [556, 143] on div "主機 Middle Main" at bounding box center [702, 140] width 635 height 20
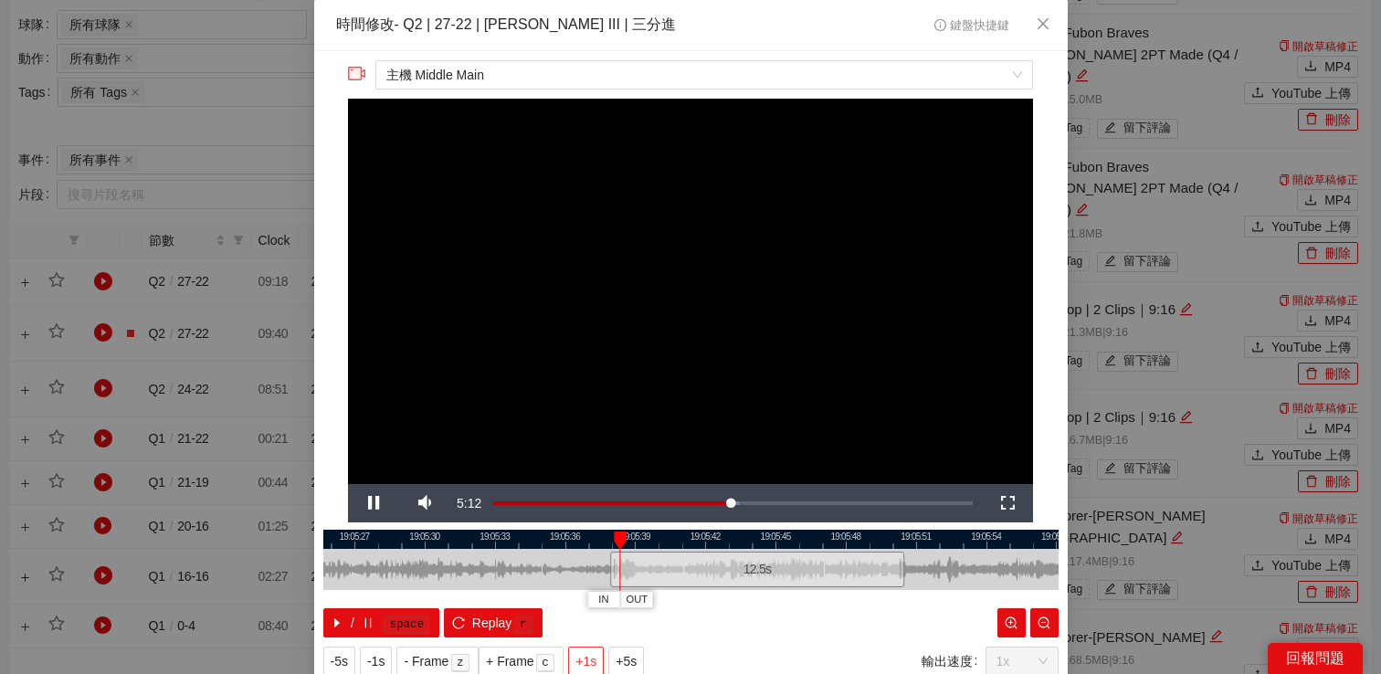
click at [595, 656] on span "+1s" at bounding box center [585, 661] width 21 height 20
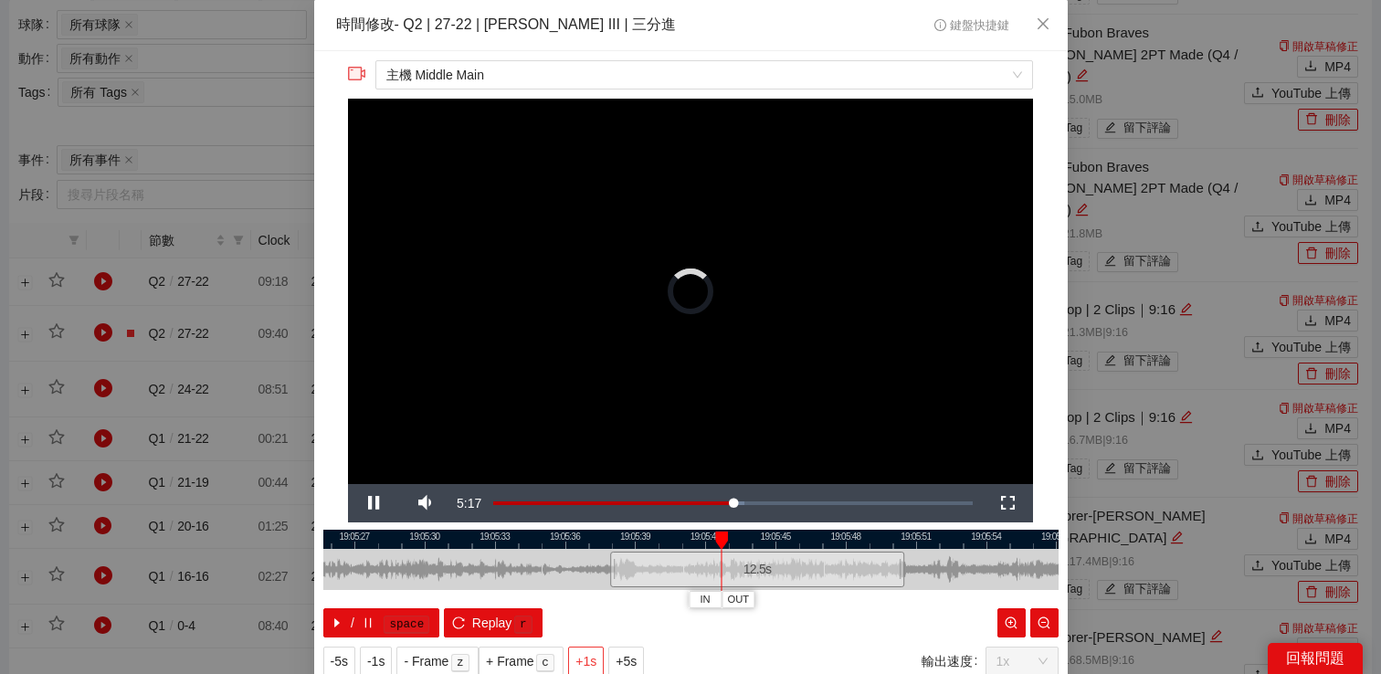
click at [595, 656] on span "+1s" at bounding box center [585, 661] width 21 height 20
click at [371, 503] on span "Video Player" at bounding box center [373, 503] width 51 height 0
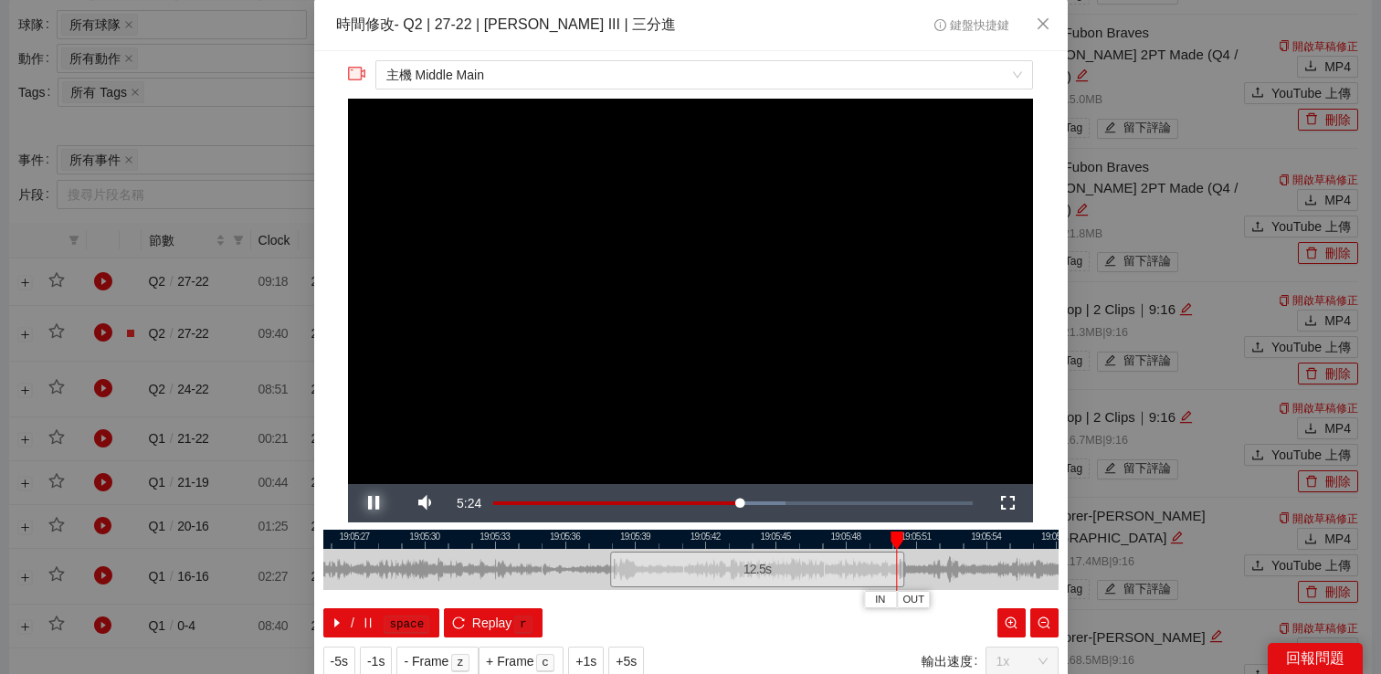
click at [371, 503] on span "Video Player" at bounding box center [373, 503] width 51 height 0
click at [379, 653] on span "-1s" at bounding box center [375, 661] width 17 height 20
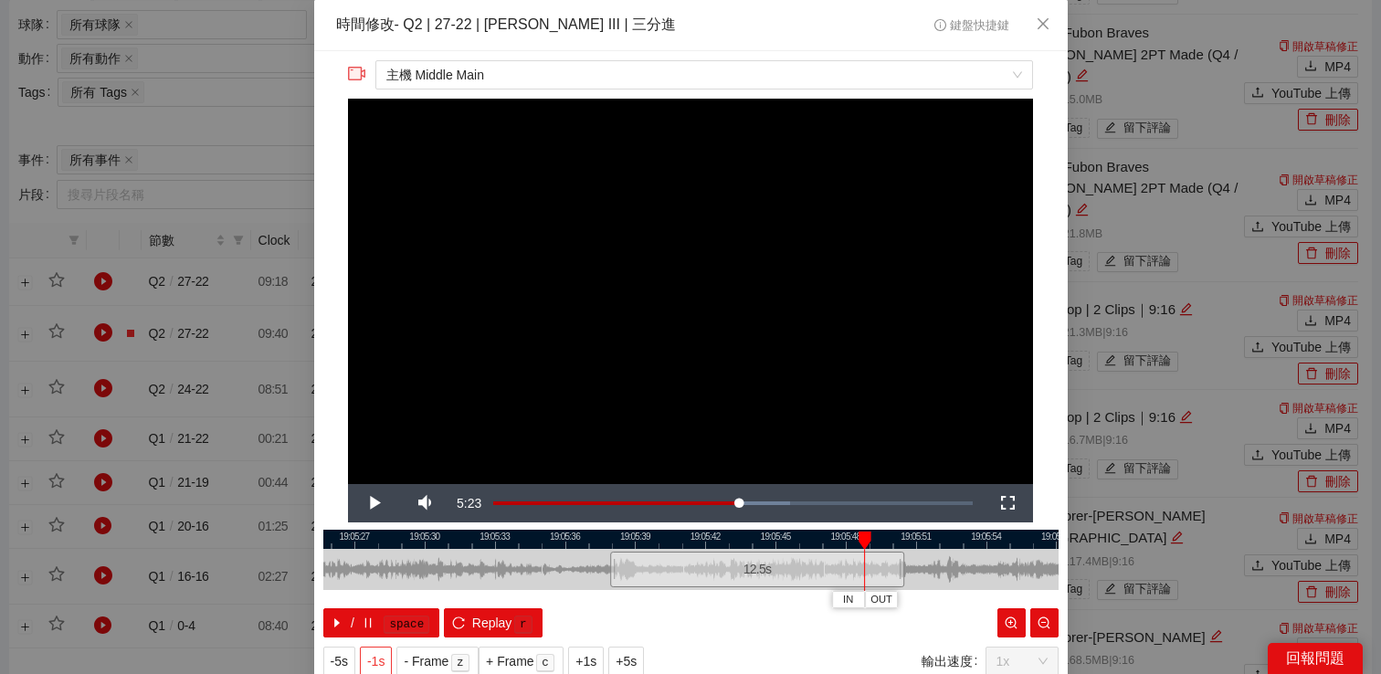
click at [379, 653] on span "-1s" at bounding box center [375, 661] width 17 height 20
click at [368, 503] on span "Video Player" at bounding box center [373, 503] width 51 height 0
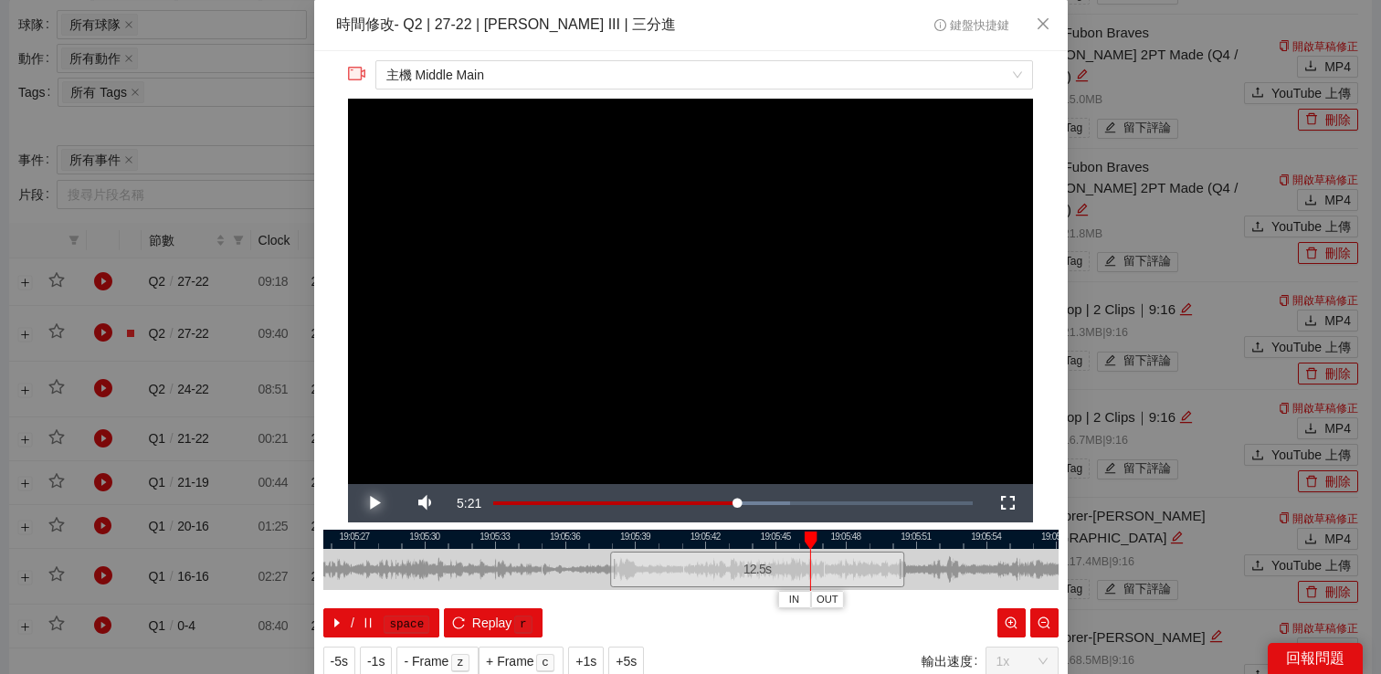
click at [368, 503] on span "Video Player" at bounding box center [373, 503] width 51 height 0
click at [646, 208] on video "Video Player" at bounding box center [690, 291] width 685 height 385
click at [663, 73] on span "主機 Middle Main" at bounding box center [703, 74] width 635 height 27
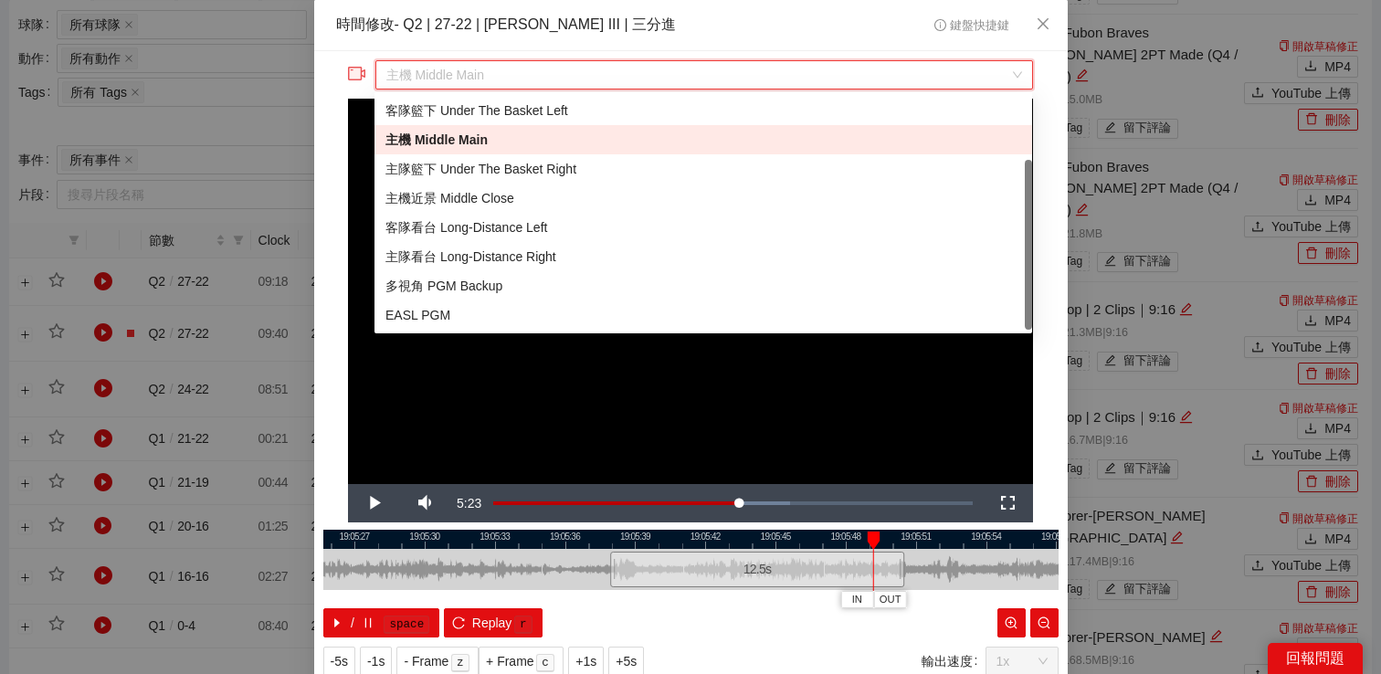
click at [663, 73] on span "主機 Middle Main" at bounding box center [703, 74] width 635 height 27
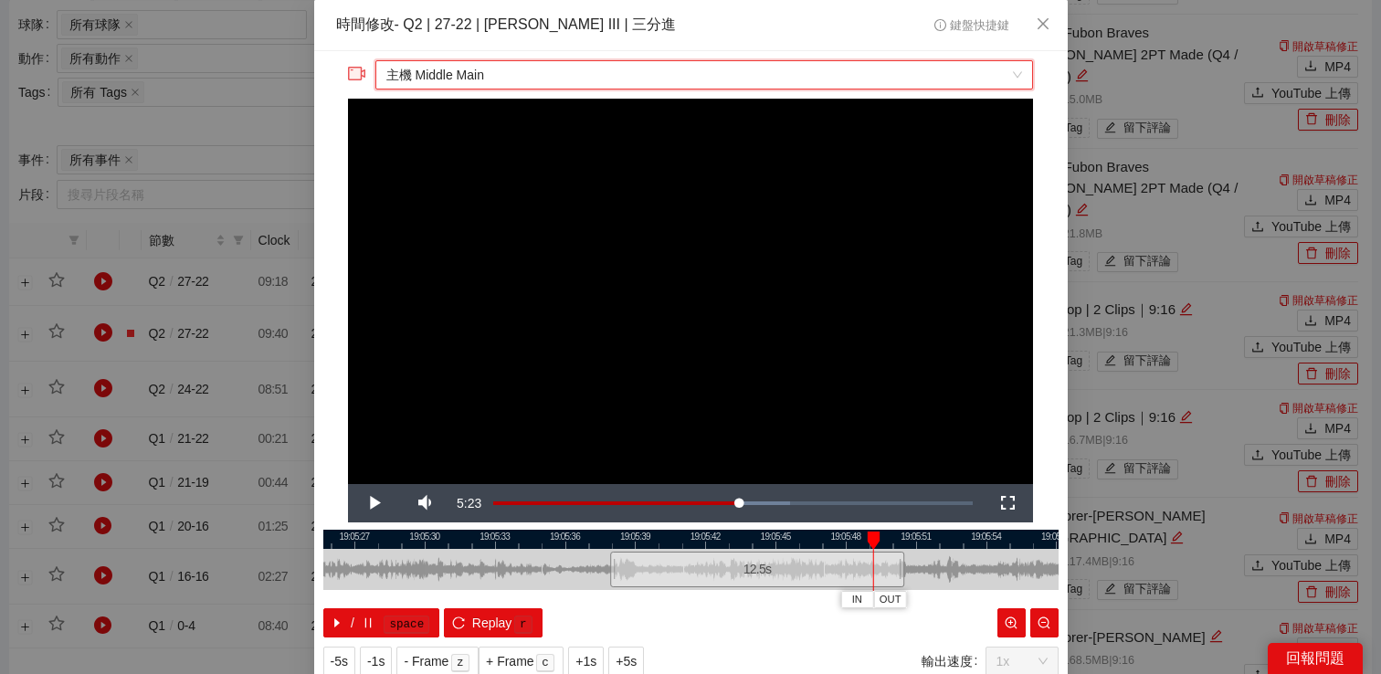
click at [1091, 119] on div "**********" at bounding box center [690, 337] width 1381 height 674
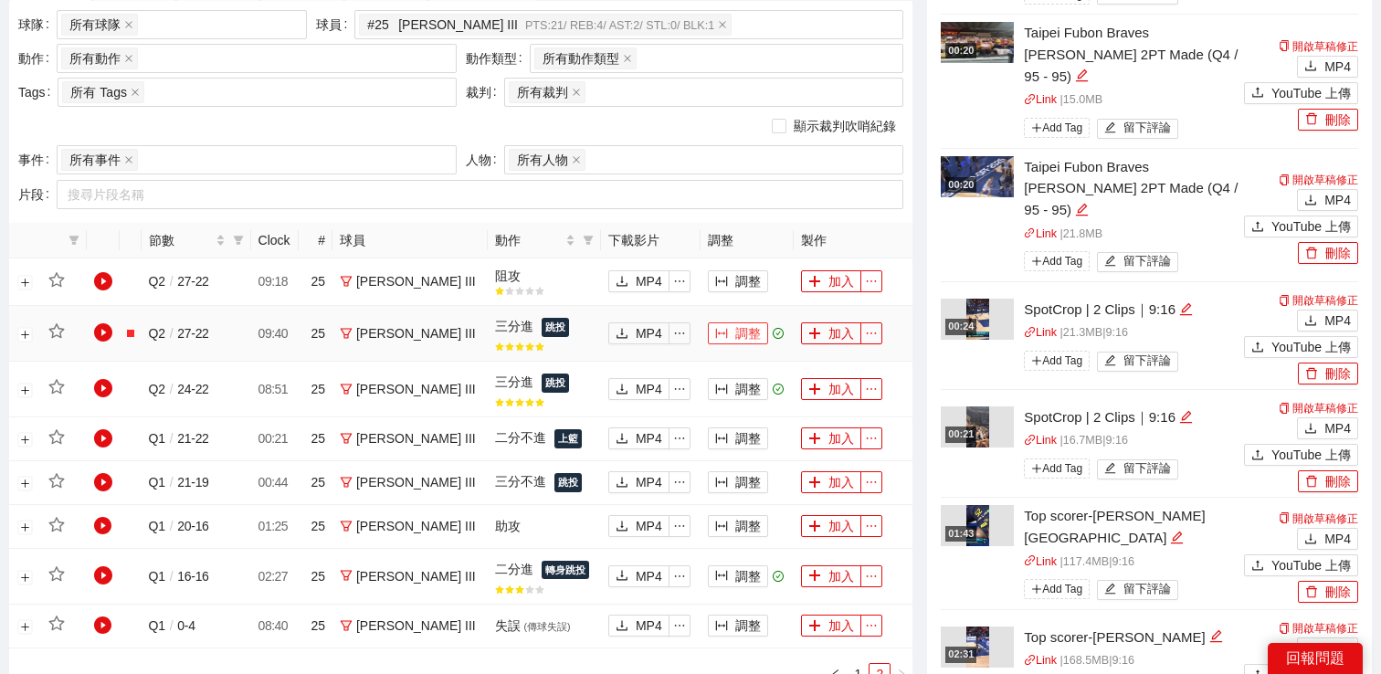
click at [732, 330] on button "調整" at bounding box center [738, 333] width 60 height 22
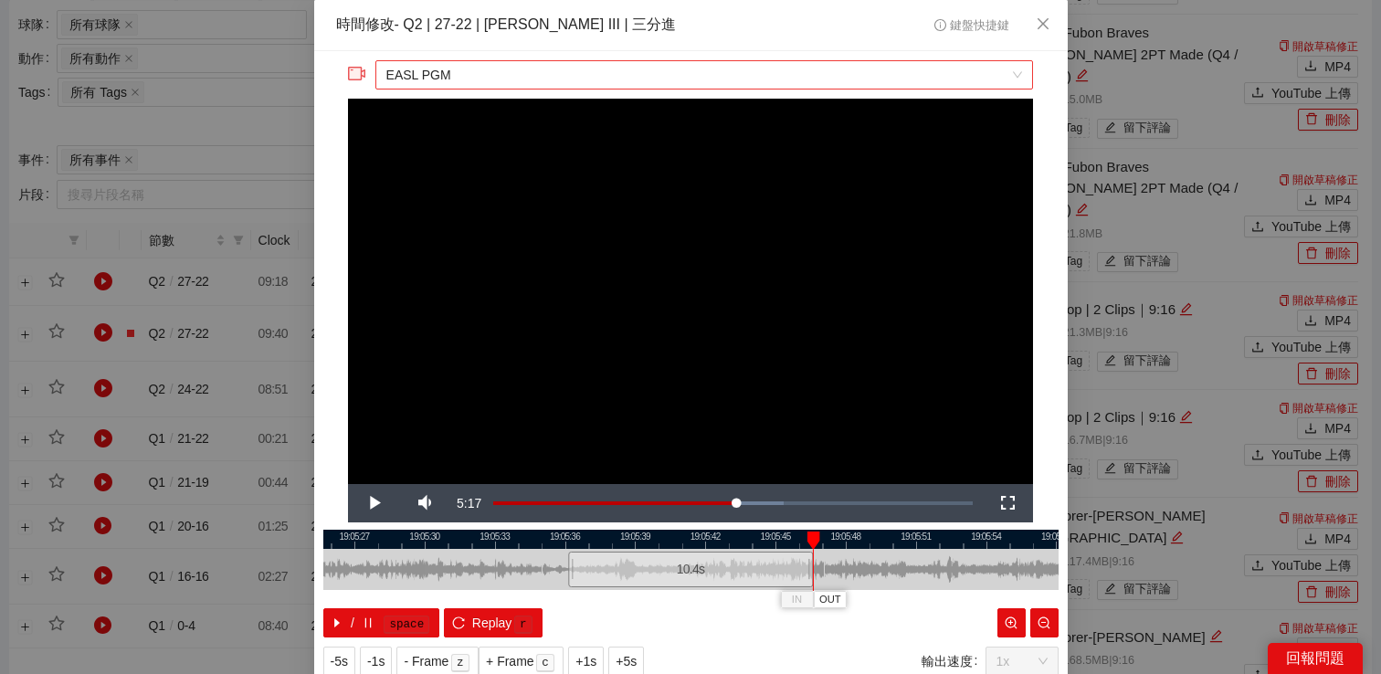
click at [672, 82] on span "EASL PGM" at bounding box center [703, 74] width 635 height 27
click at [1219, 171] on div "**********" at bounding box center [690, 337] width 1381 height 674
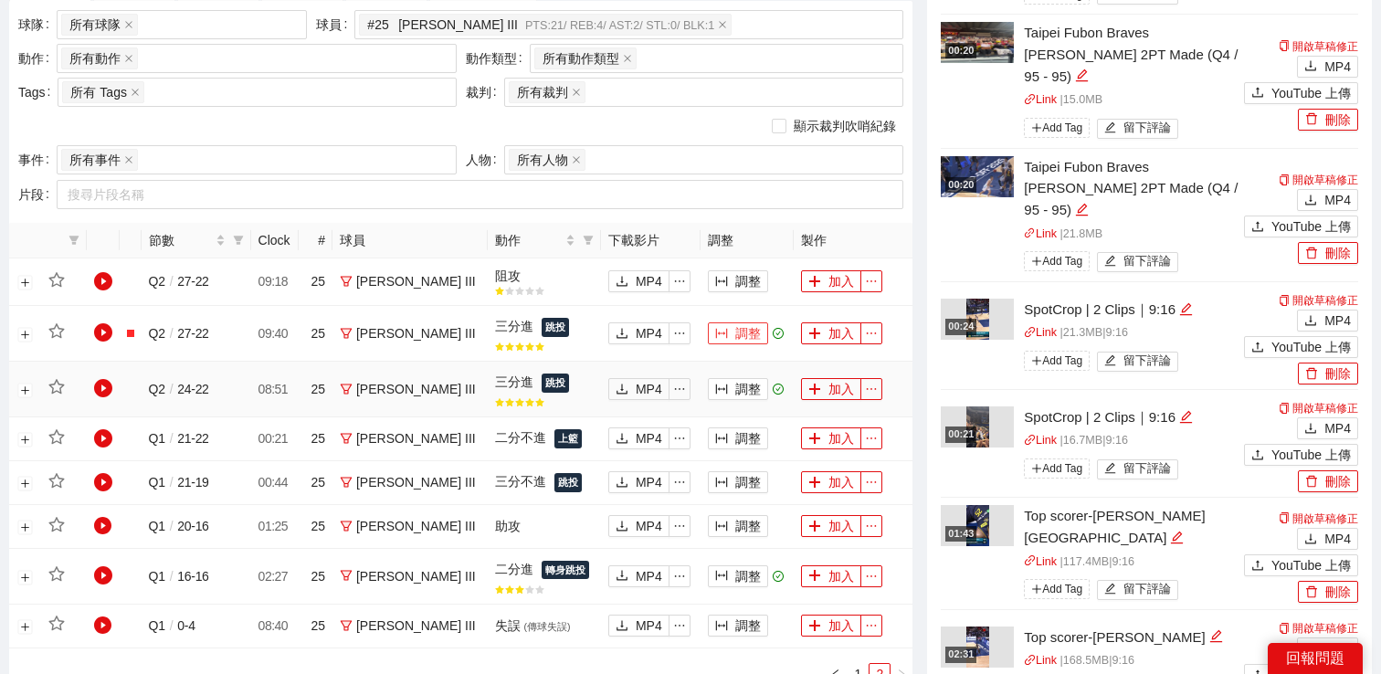
scroll to position [1360, 0]
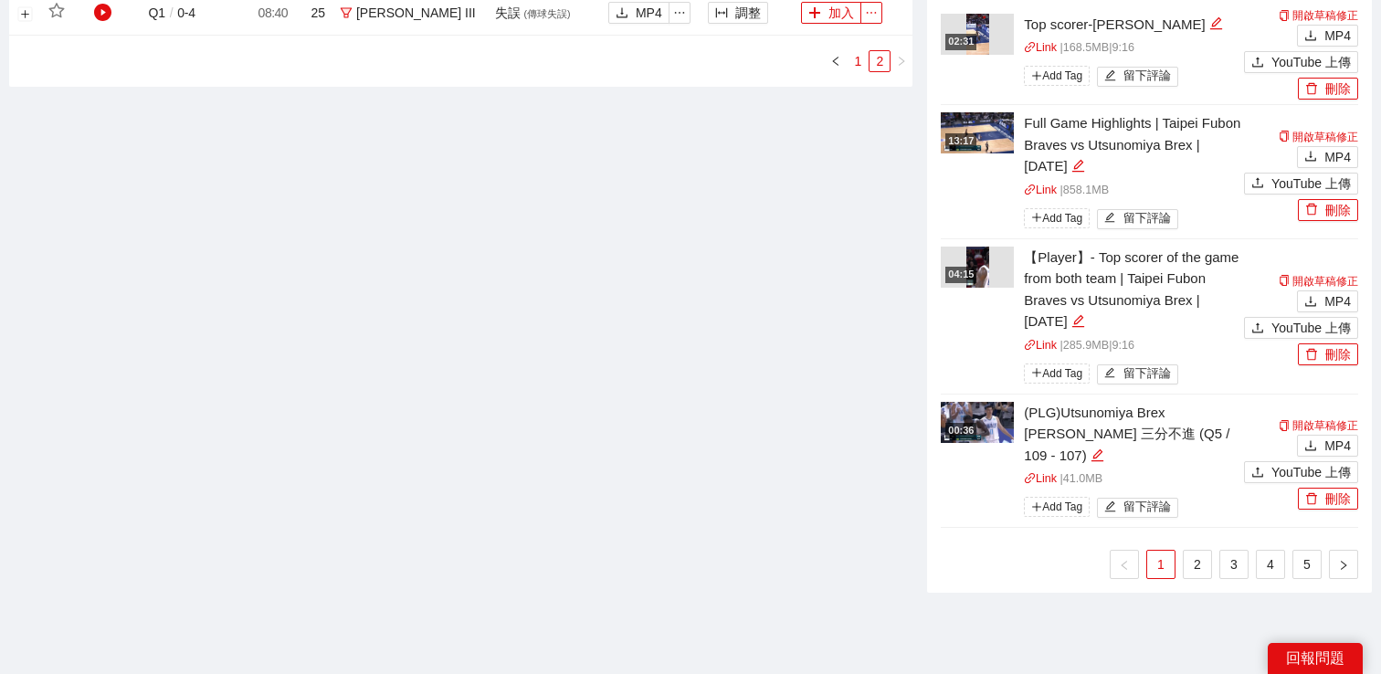
click at [853, 71] on link "1" at bounding box center [857, 61] width 20 height 20
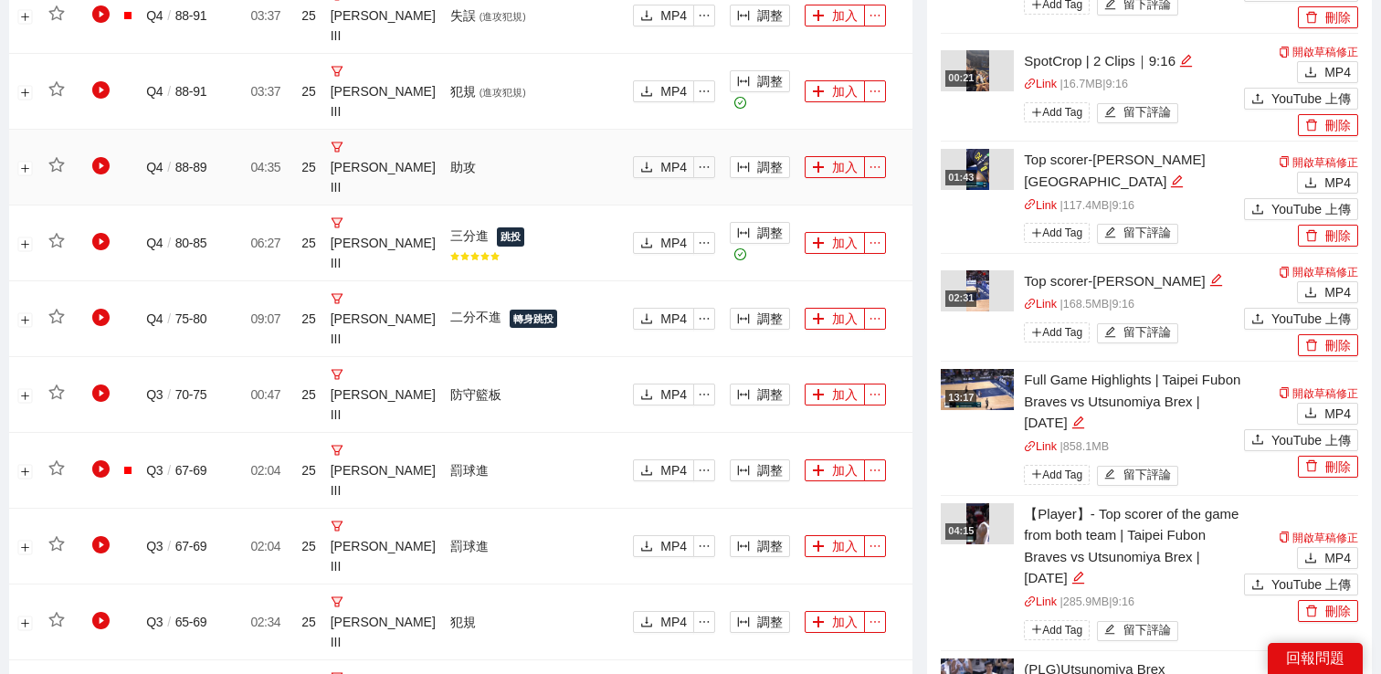
scroll to position [845, 0]
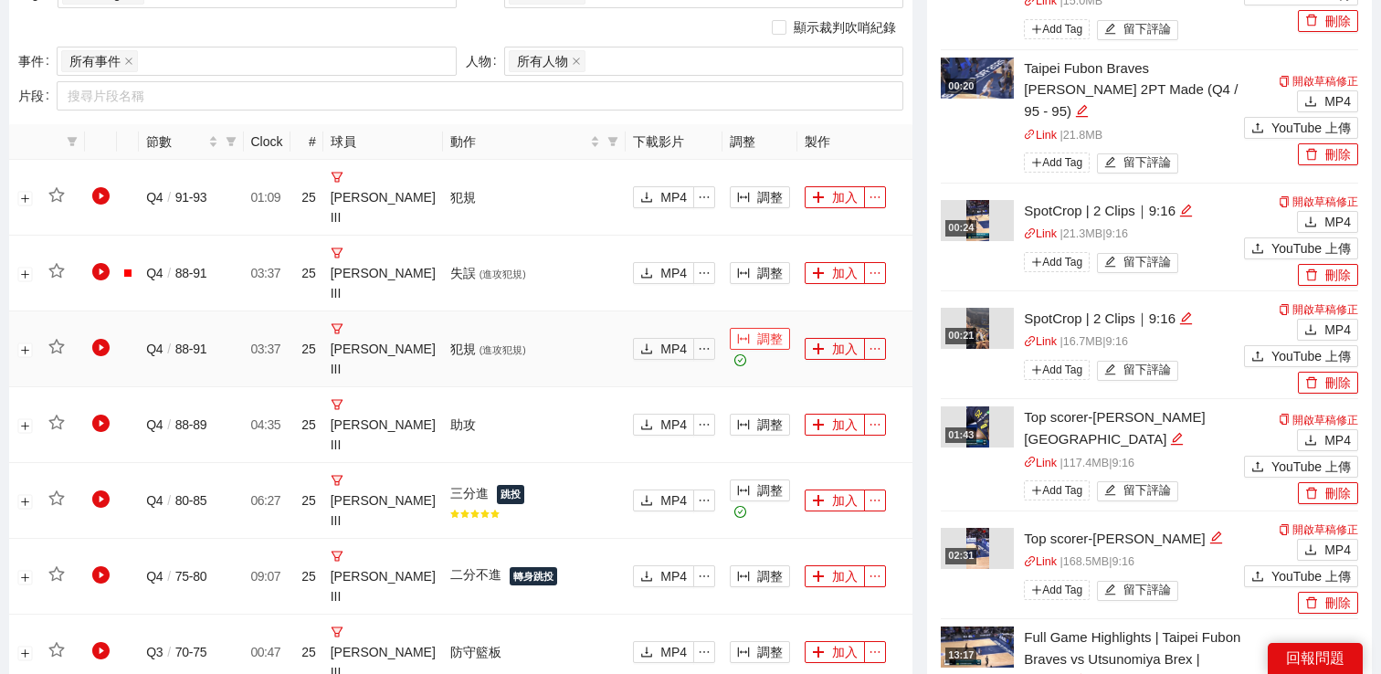
click at [763, 343] on button "調整" at bounding box center [760, 339] width 60 height 22
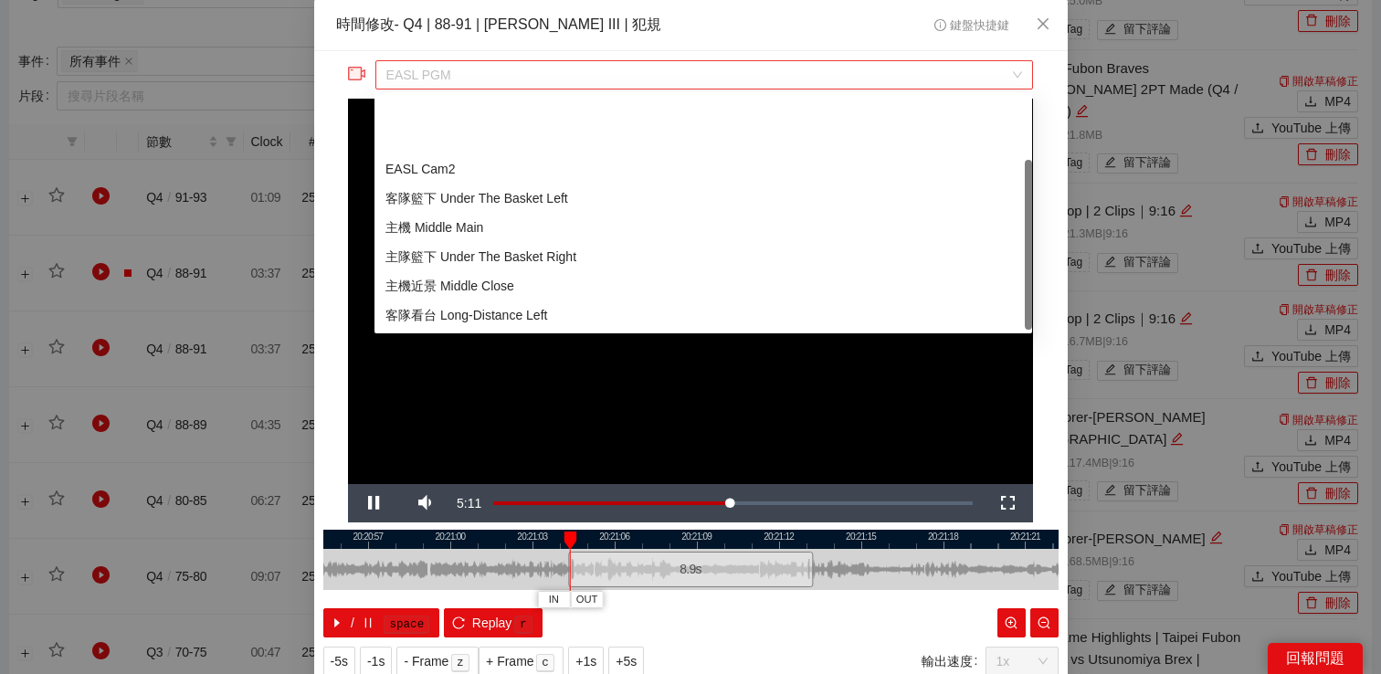
click at [735, 74] on span "EASL PGM" at bounding box center [703, 74] width 635 height 27
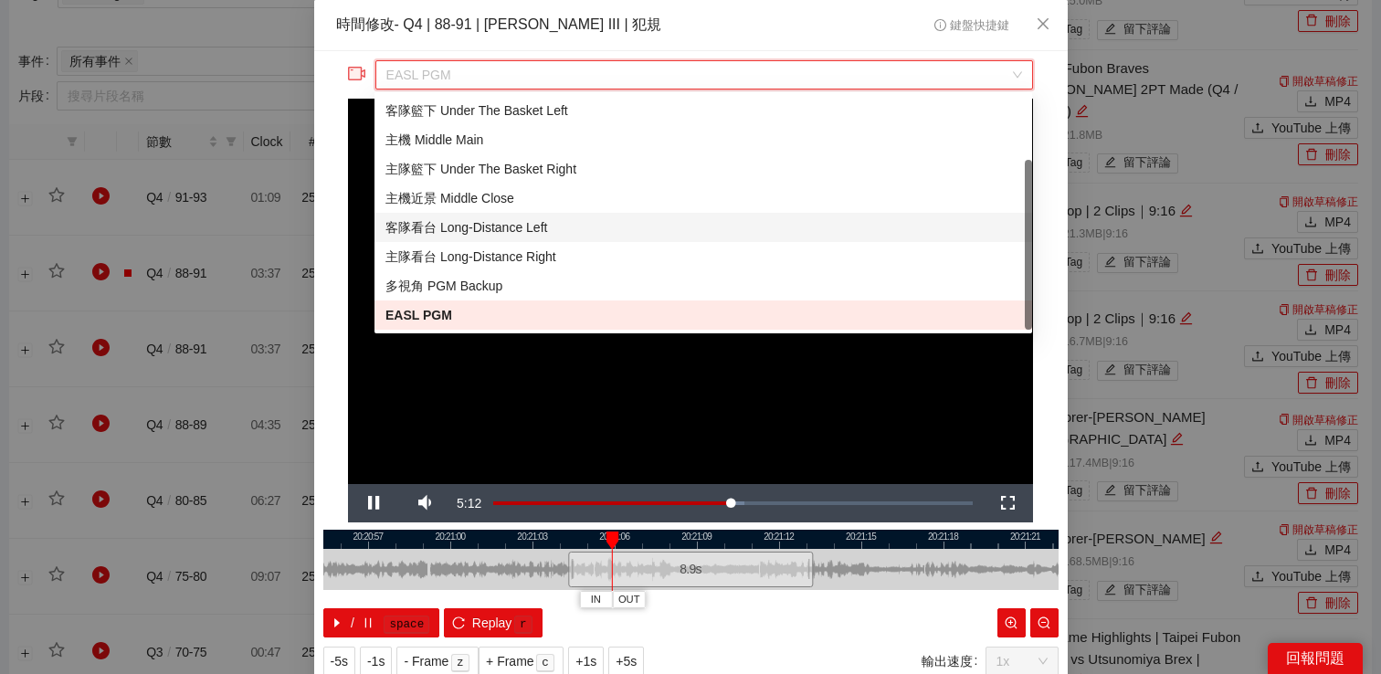
click at [573, 226] on div "客隊看台 Long-Distance Left" at bounding box center [702, 227] width 635 height 20
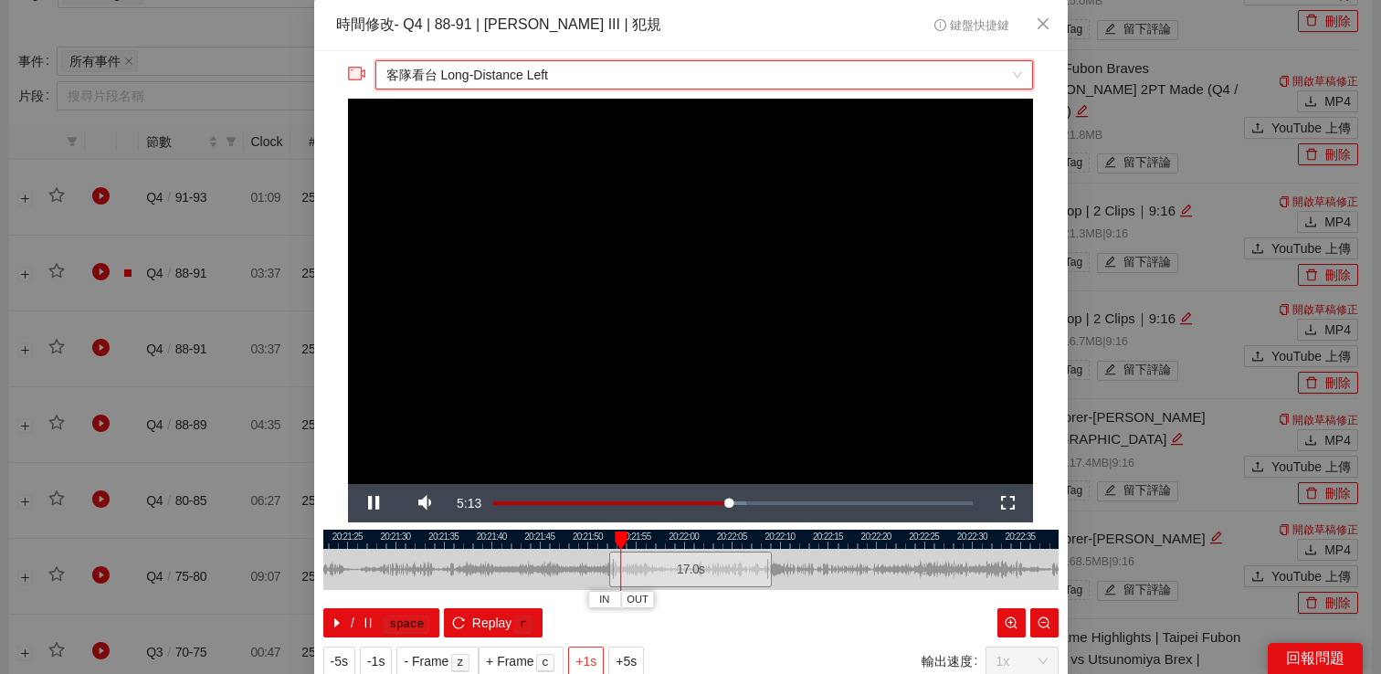
click at [582, 658] on span "+1s" at bounding box center [585, 661] width 21 height 20
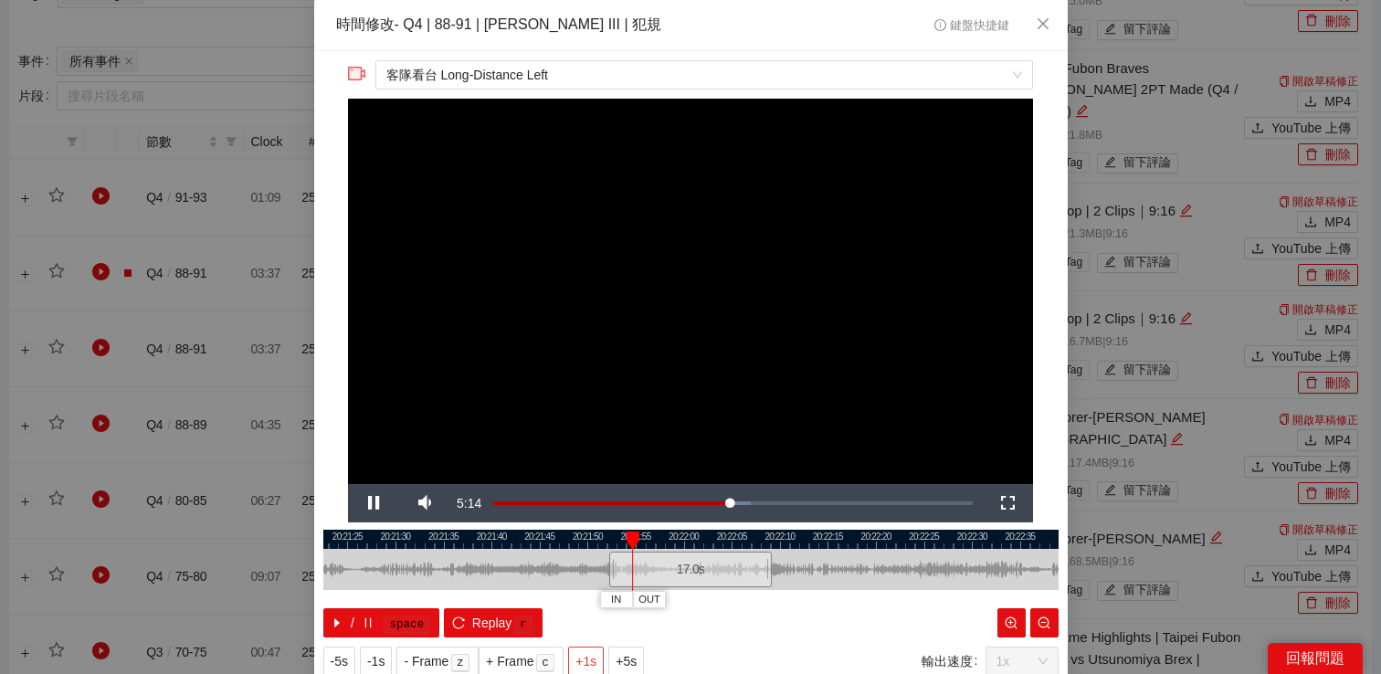
click at [582, 658] on span "+1s" at bounding box center [585, 661] width 21 height 20
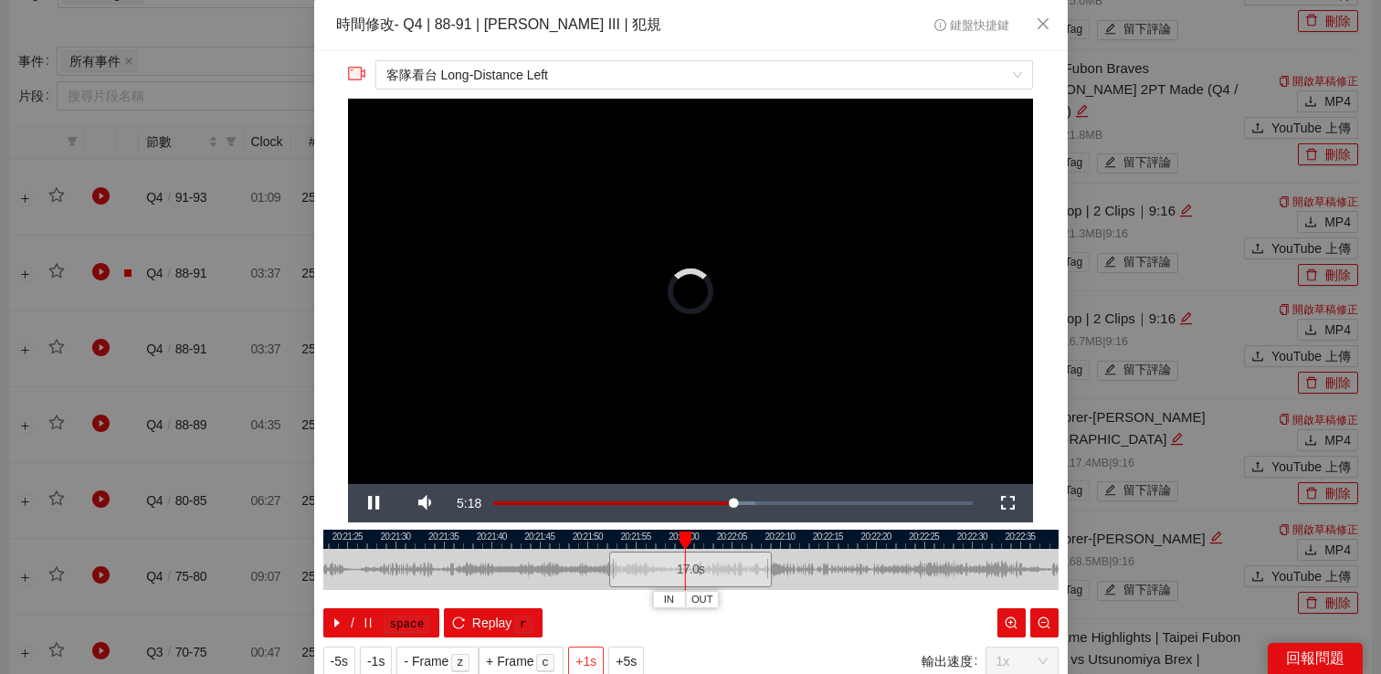
click at [582, 658] on span "+1s" at bounding box center [585, 661] width 21 height 20
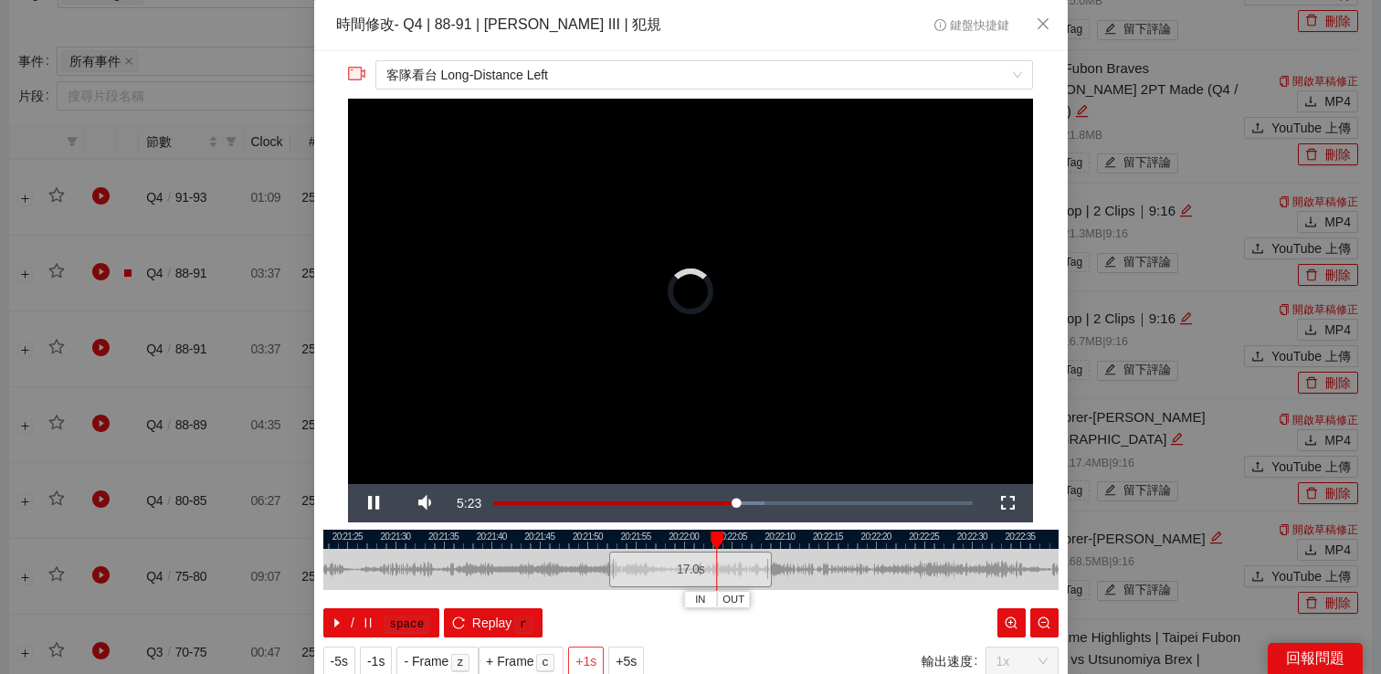
click at [582, 658] on span "+1s" at bounding box center [585, 661] width 21 height 20
click at [650, 250] on video "Video Player" at bounding box center [690, 291] width 685 height 385
click at [584, 667] on span "+1s" at bounding box center [585, 661] width 21 height 20
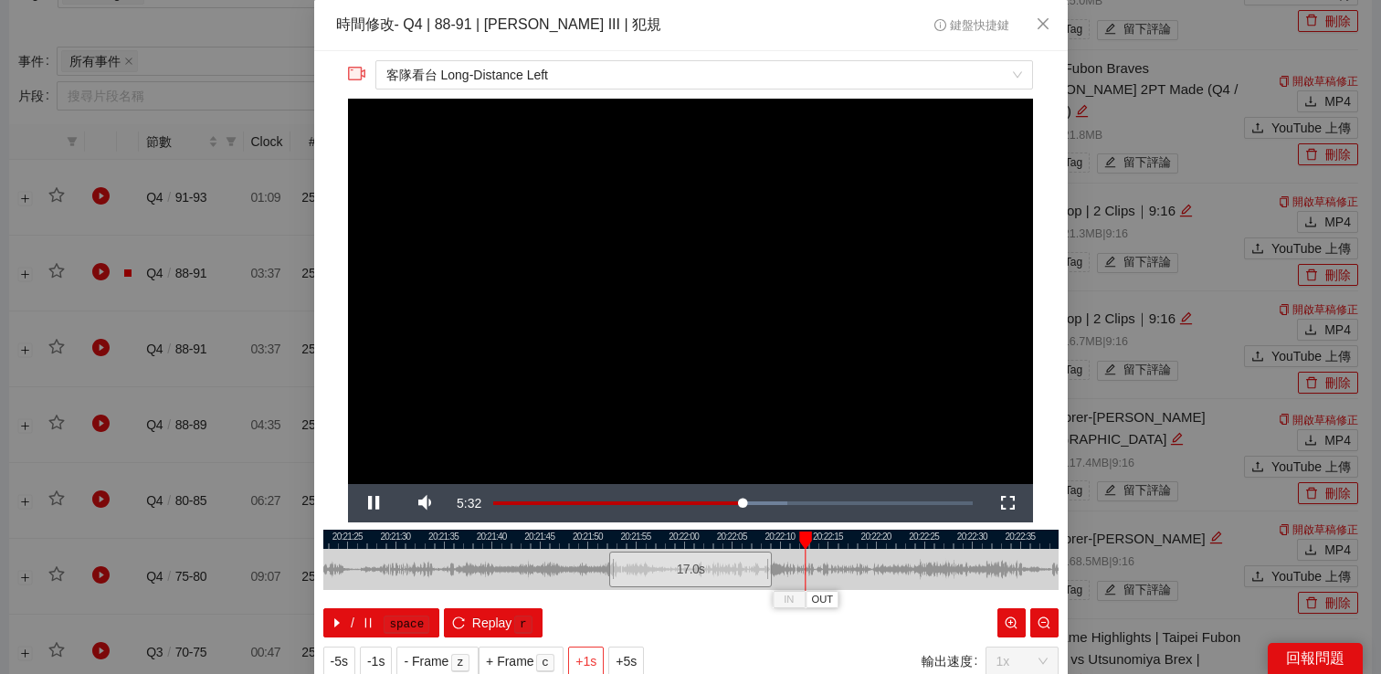
click at [584, 667] on span "+1s" at bounding box center [585, 661] width 21 height 20
click at [505, 624] on span "Replay" at bounding box center [492, 623] width 40 height 20
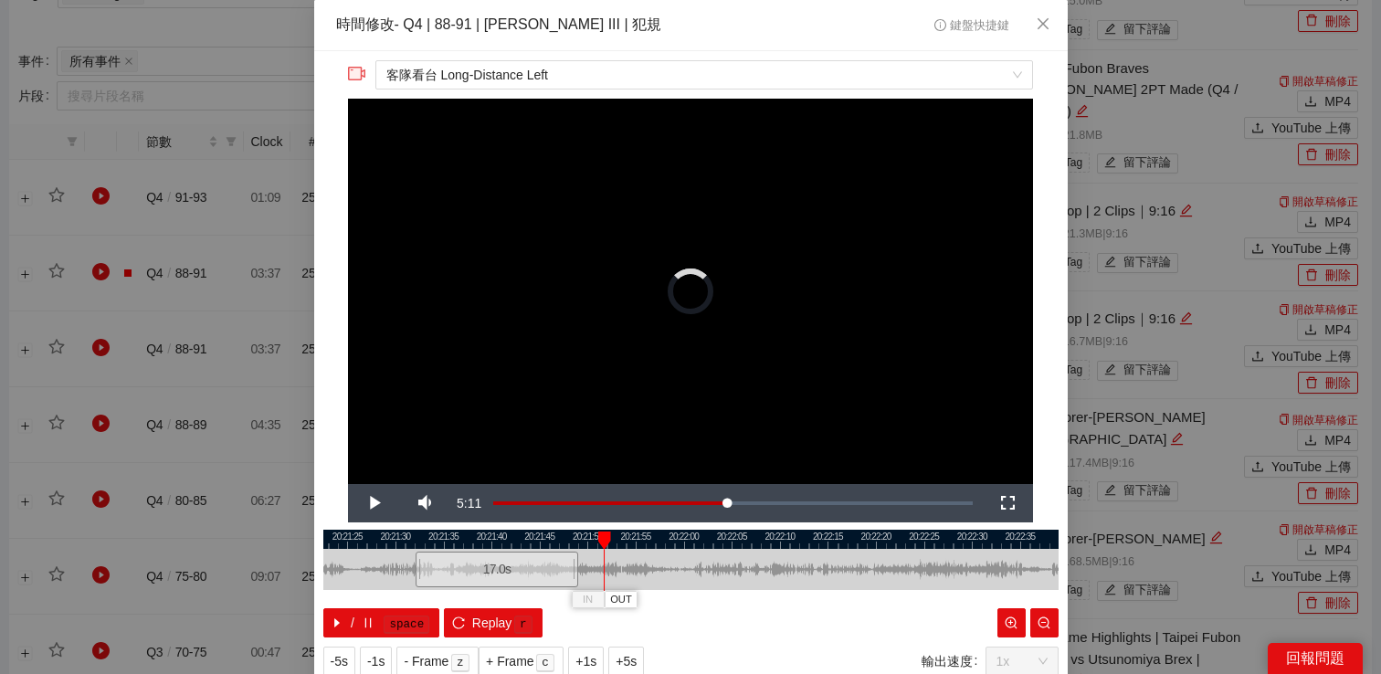
drag, startPoint x: 651, startPoint y: 581, endPoint x: 449, endPoint y: 581, distance: 201.8
click at [449, 581] on div "17.0 s" at bounding box center [496, 569] width 163 height 36
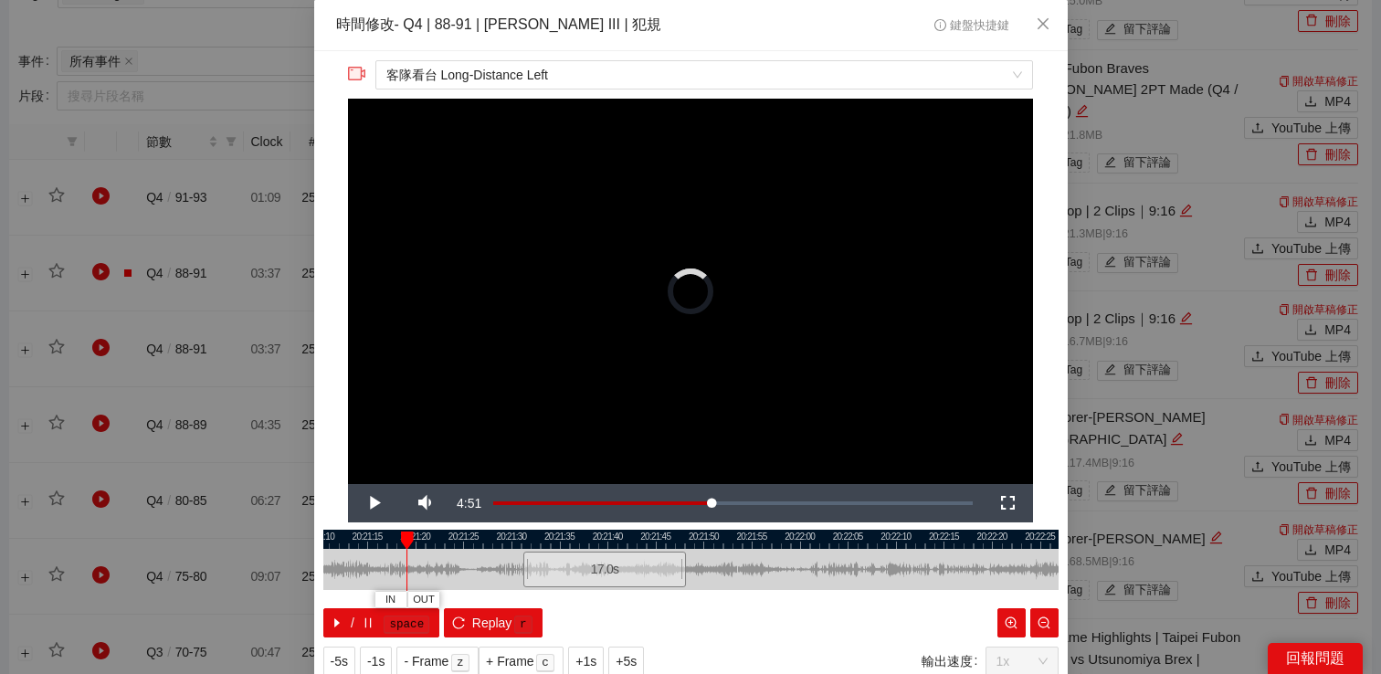
drag, startPoint x: 484, startPoint y: 538, endPoint x: 698, endPoint y: 538, distance: 214.6
click at [698, 538] on div at bounding box center [806, 539] width 735 height 19
drag, startPoint x: 688, startPoint y: 569, endPoint x: 478, endPoint y: 569, distance: 210.0
click at [478, 569] on div "17.0 s" at bounding box center [490, 569] width 163 height 36
drag, startPoint x: 500, startPoint y: 538, endPoint x: 596, endPoint y: 539, distance: 95.9
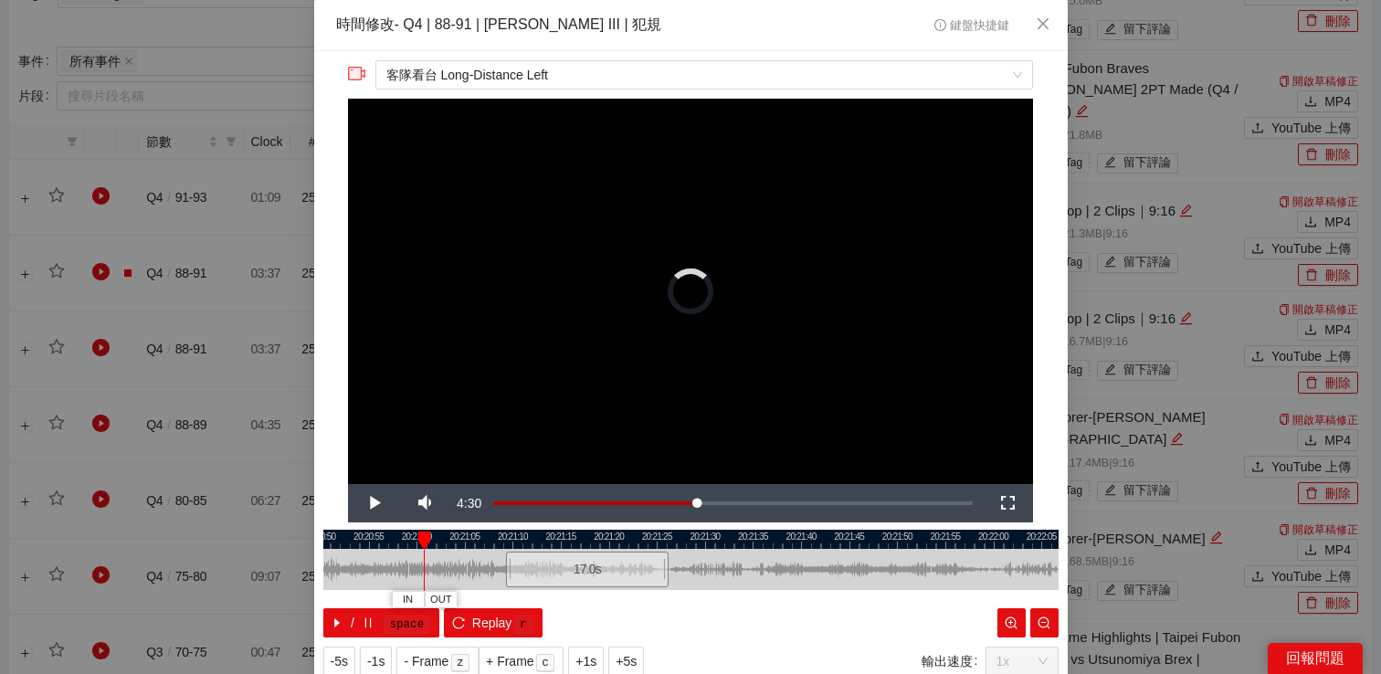
click at [596, 539] on div at bounding box center [786, 539] width 735 height 19
click at [482, 633] on button "Replay r" at bounding box center [493, 622] width 98 height 29
drag, startPoint x: 509, startPoint y: 566, endPoint x: 414, endPoint y: 565, distance: 95.9
click at [413, 565] on div at bounding box center [409, 569] width 11 height 41
click at [491, 624] on span "Replay" at bounding box center [492, 623] width 40 height 20
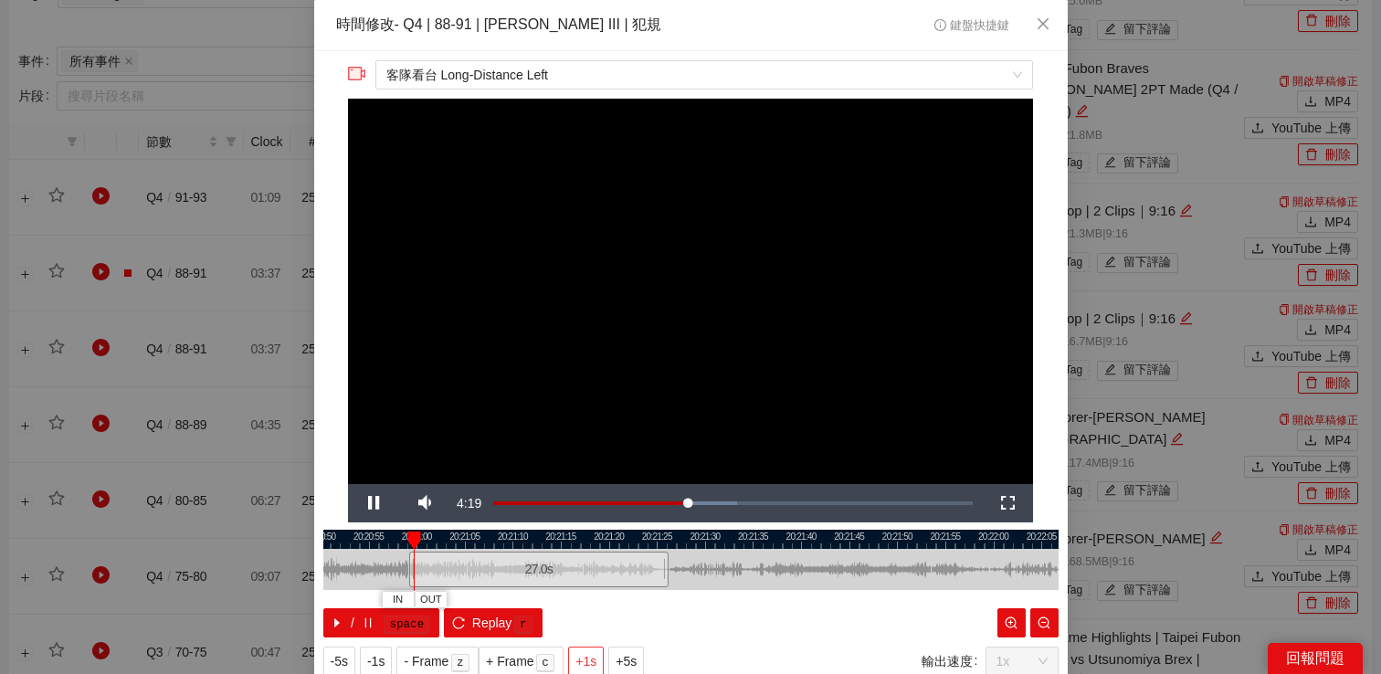
click at [588, 656] on span "+1s" at bounding box center [585, 661] width 21 height 20
drag, startPoint x: 493, startPoint y: 506, endPoint x: 503, endPoint y: 506, distance: 10.0
click at [499, 505] on div "Volume Level" at bounding box center [477, 503] width 45 height 4
click at [366, 503] on span "Video Player" at bounding box center [373, 503] width 51 height 0
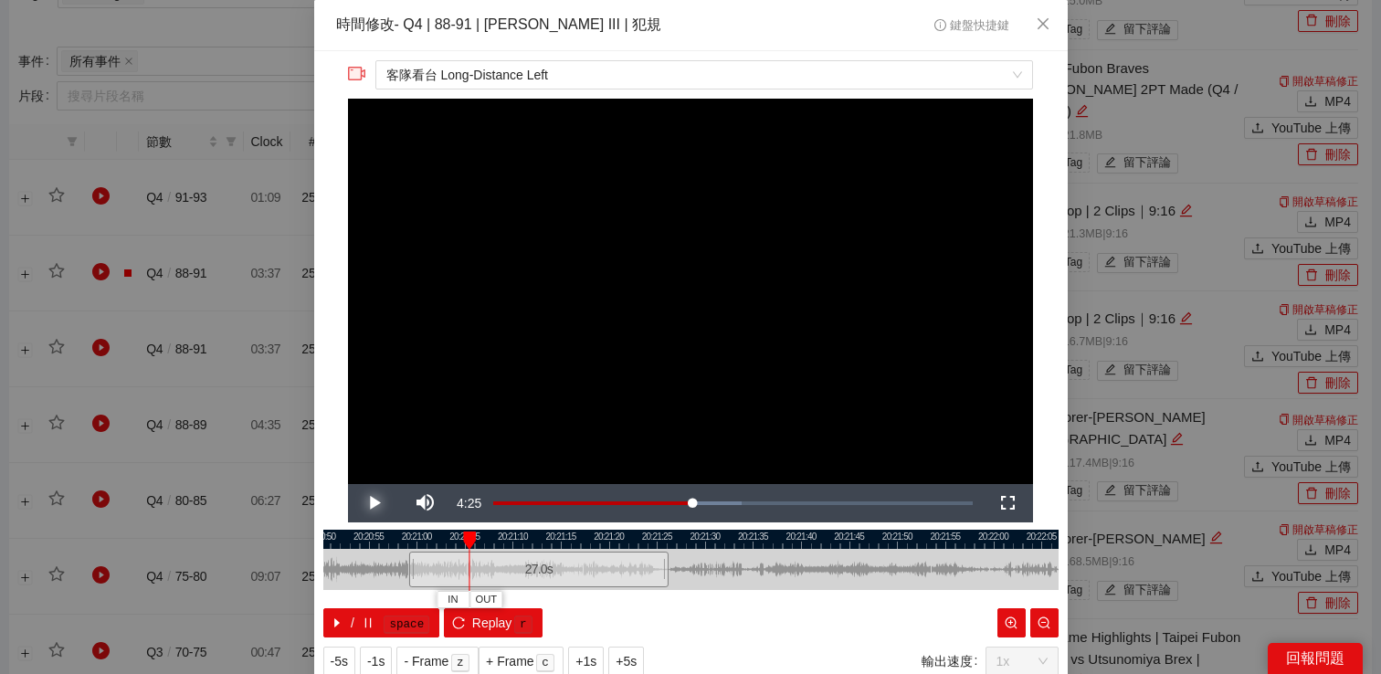
click at [374, 503] on span "Video Player" at bounding box center [373, 503] width 51 height 0
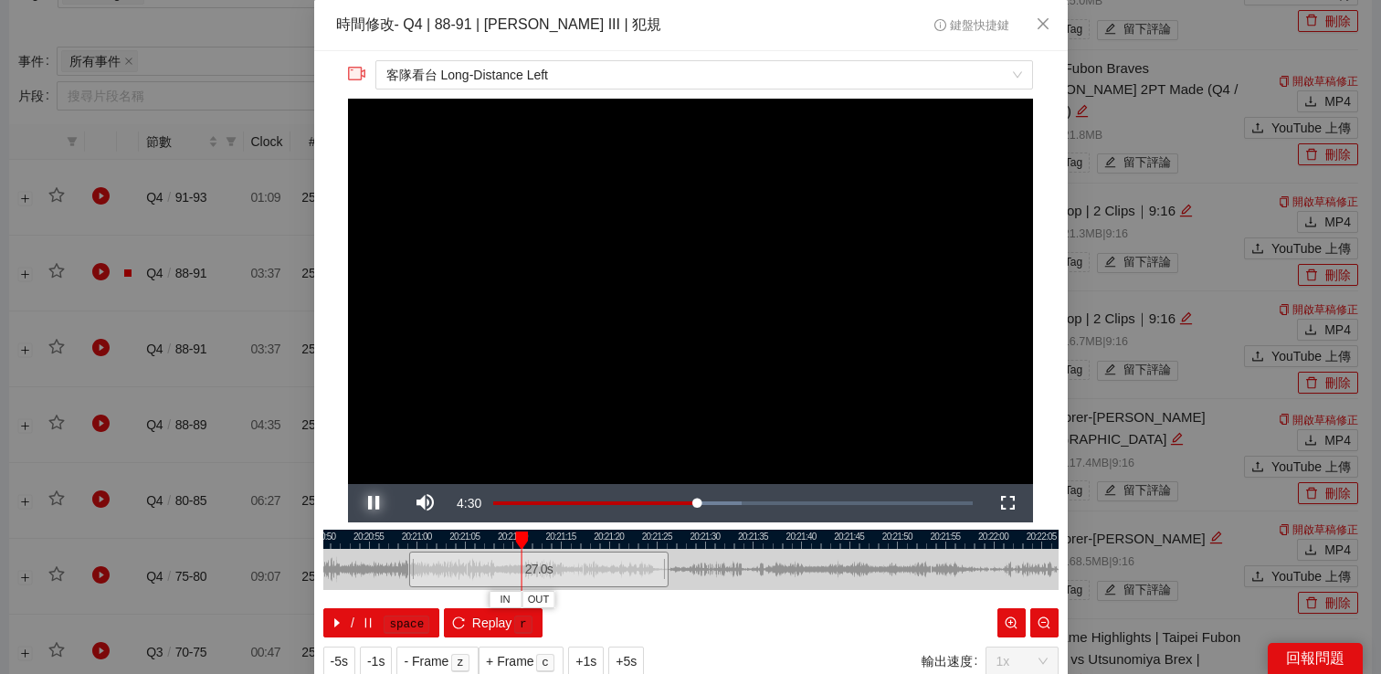
click at [374, 503] on span "Video Player" at bounding box center [373, 503] width 51 height 0
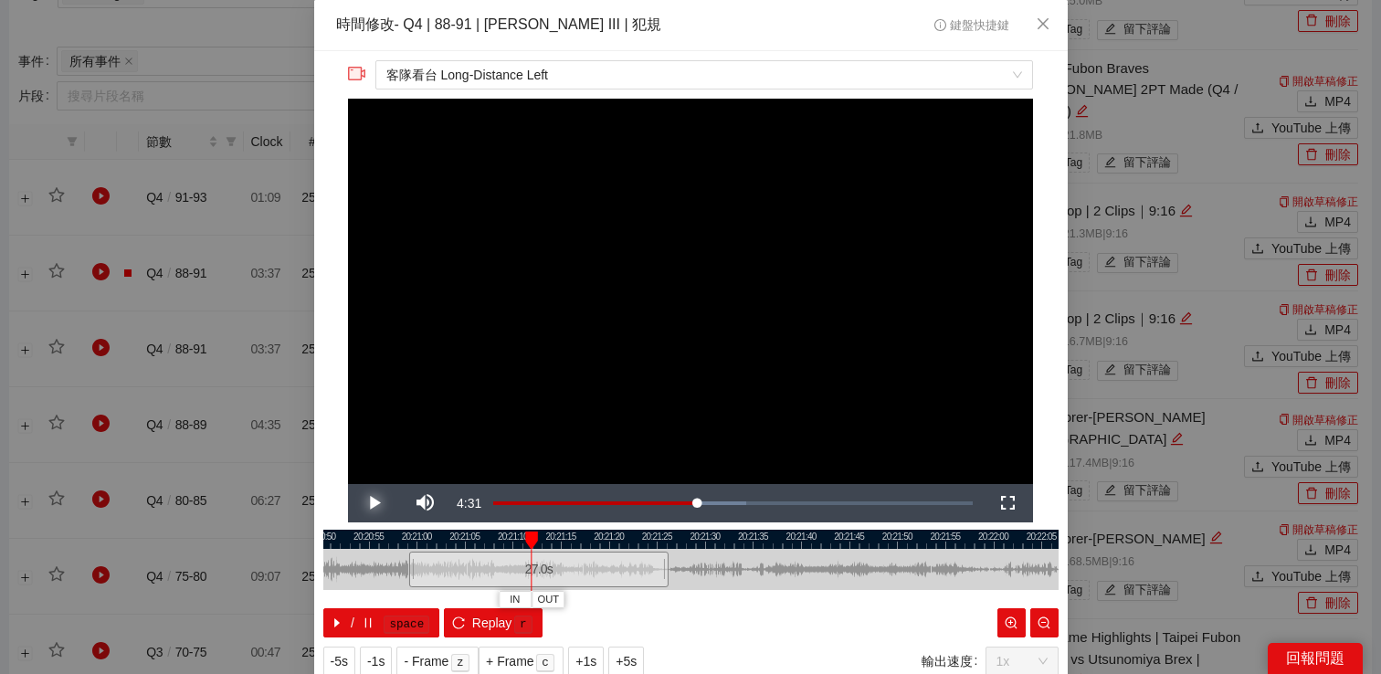
click at [374, 503] on span "Video Player" at bounding box center [373, 503] width 51 height 0
click at [348, 484] on button "Play" at bounding box center [373, 503] width 51 height 38
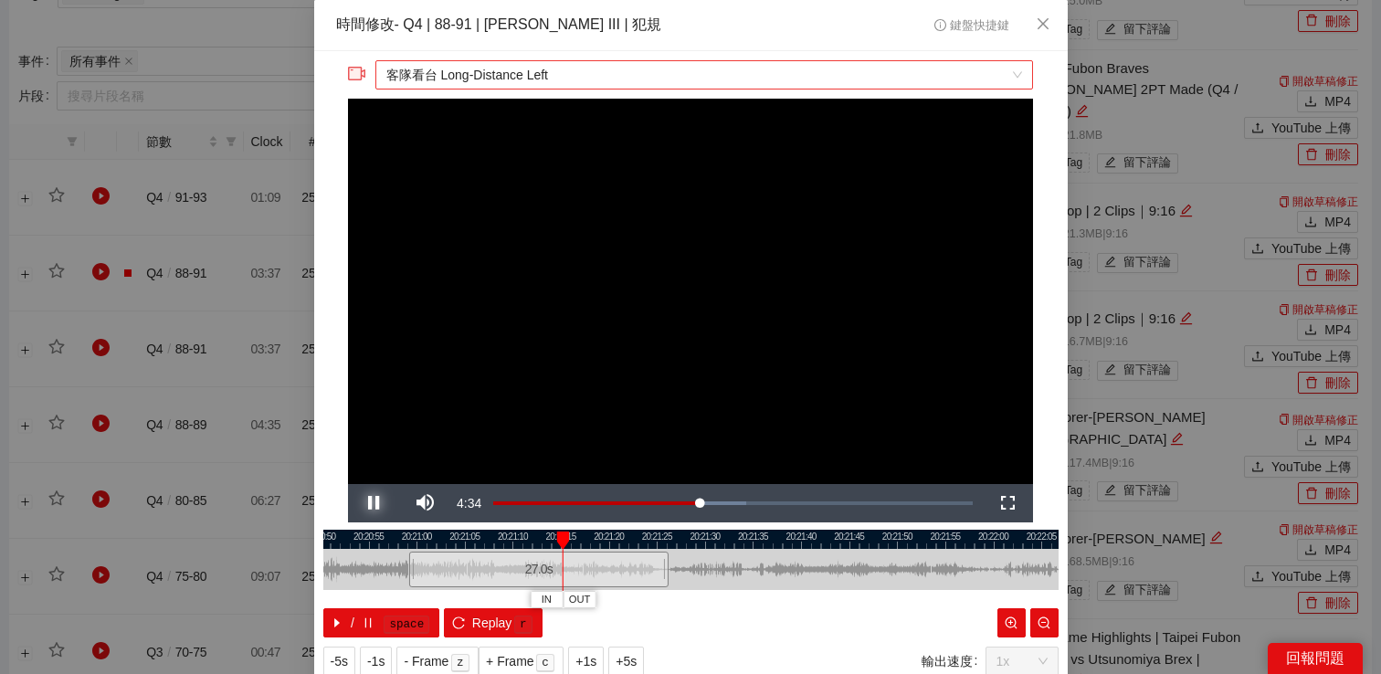
click at [348, 484] on button "Pause" at bounding box center [373, 503] width 51 height 38
click at [618, 74] on span "客隊看台 Long-Distance Left" at bounding box center [703, 74] width 635 height 27
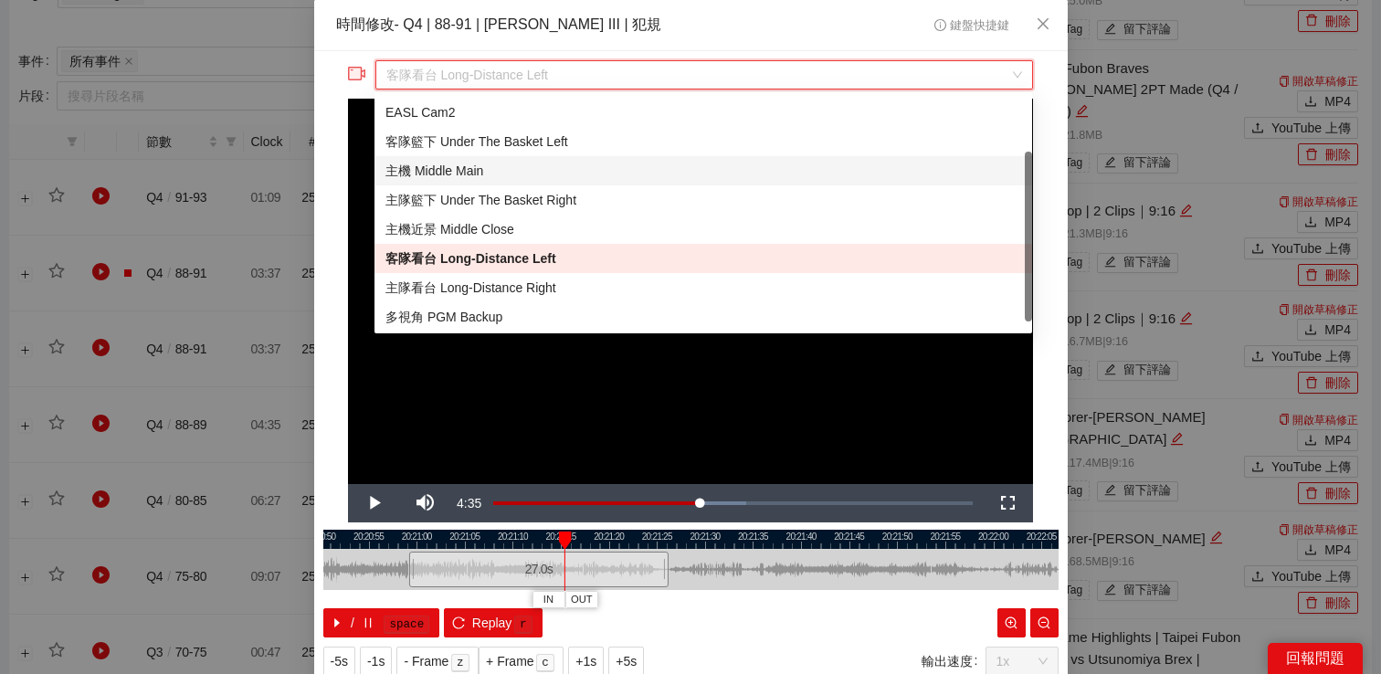
scroll to position [46, 0]
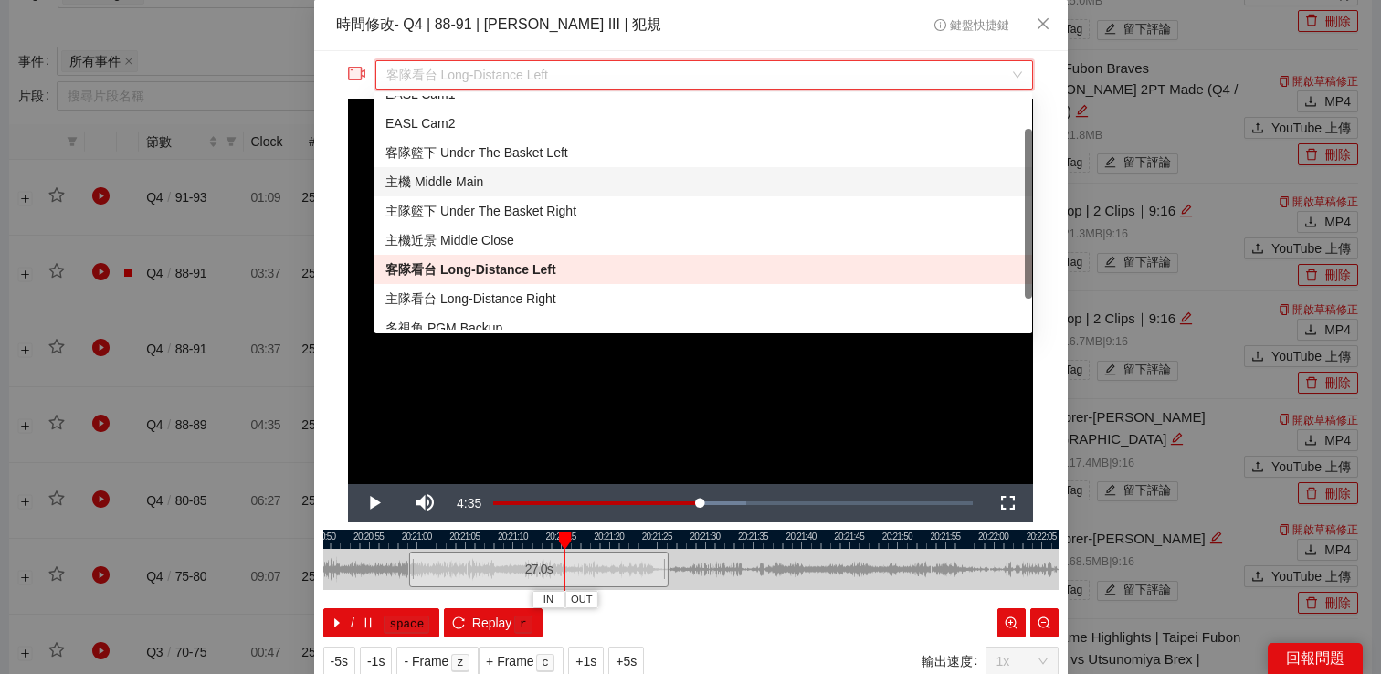
click at [541, 184] on div "主機 Middle Main" at bounding box center [702, 182] width 635 height 20
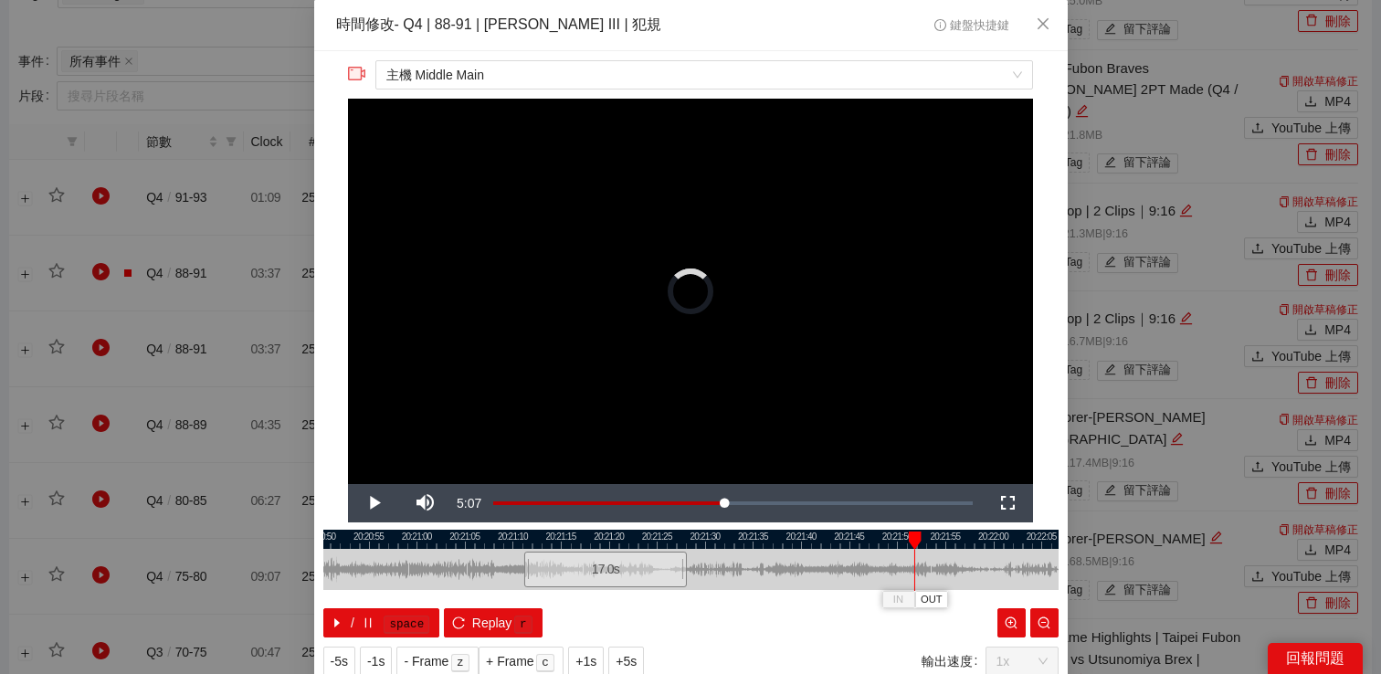
drag, startPoint x: 957, startPoint y: 569, endPoint x: 563, endPoint y: 574, distance: 393.6
click at [562, 574] on div "17.0 s" at bounding box center [604, 569] width 163 height 36
drag, startPoint x: 527, startPoint y: 565, endPoint x: 469, endPoint y: 565, distance: 57.5
click at [469, 565] on div at bounding box center [469, 569] width 11 height 41
drag, startPoint x: 468, startPoint y: 565, endPoint x: 438, endPoint y: 565, distance: 30.1
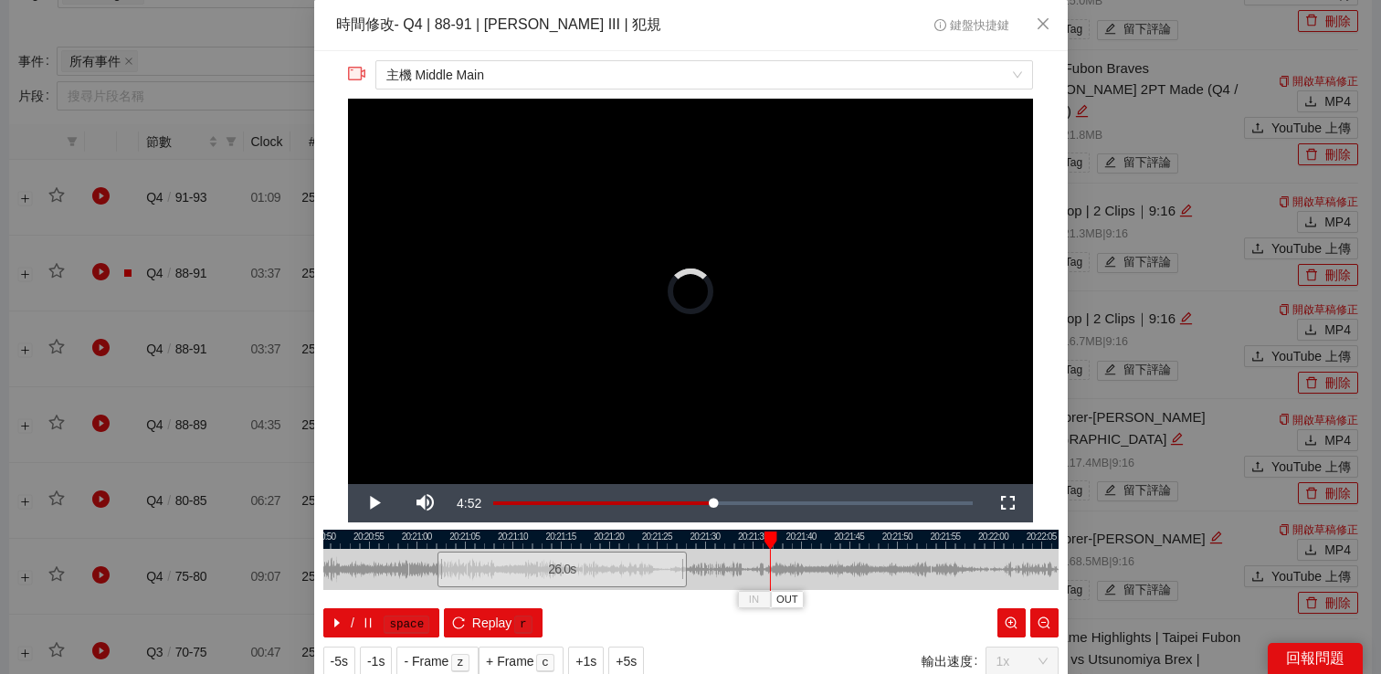
click at [438, 565] on div at bounding box center [439, 569] width 11 height 41
click at [378, 503] on span "Video Player" at bounding box center [373, 503] width 51 height 0
click at [374, 503] on span "Video Player" at bounding box center [373, 503] width 51 height 0
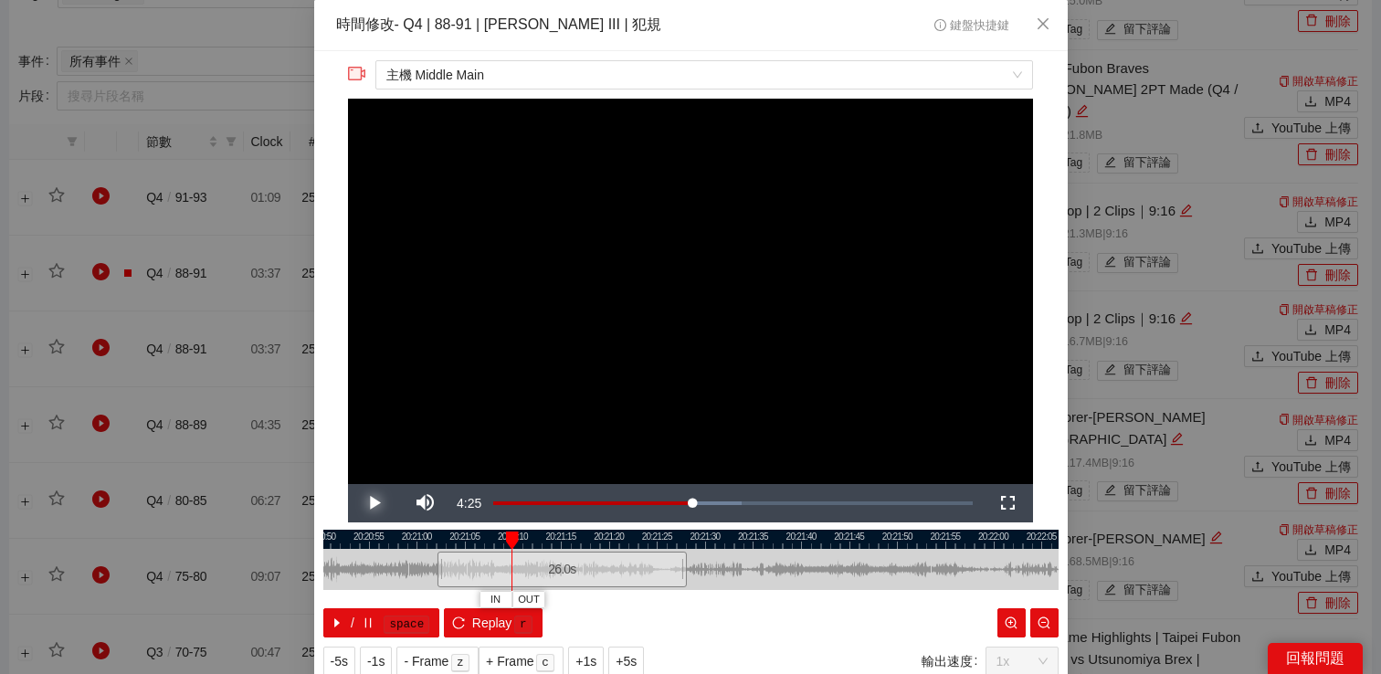
click at [374, 503] on span "Video Player" at bounding box center [373, 503] width 51 height 0
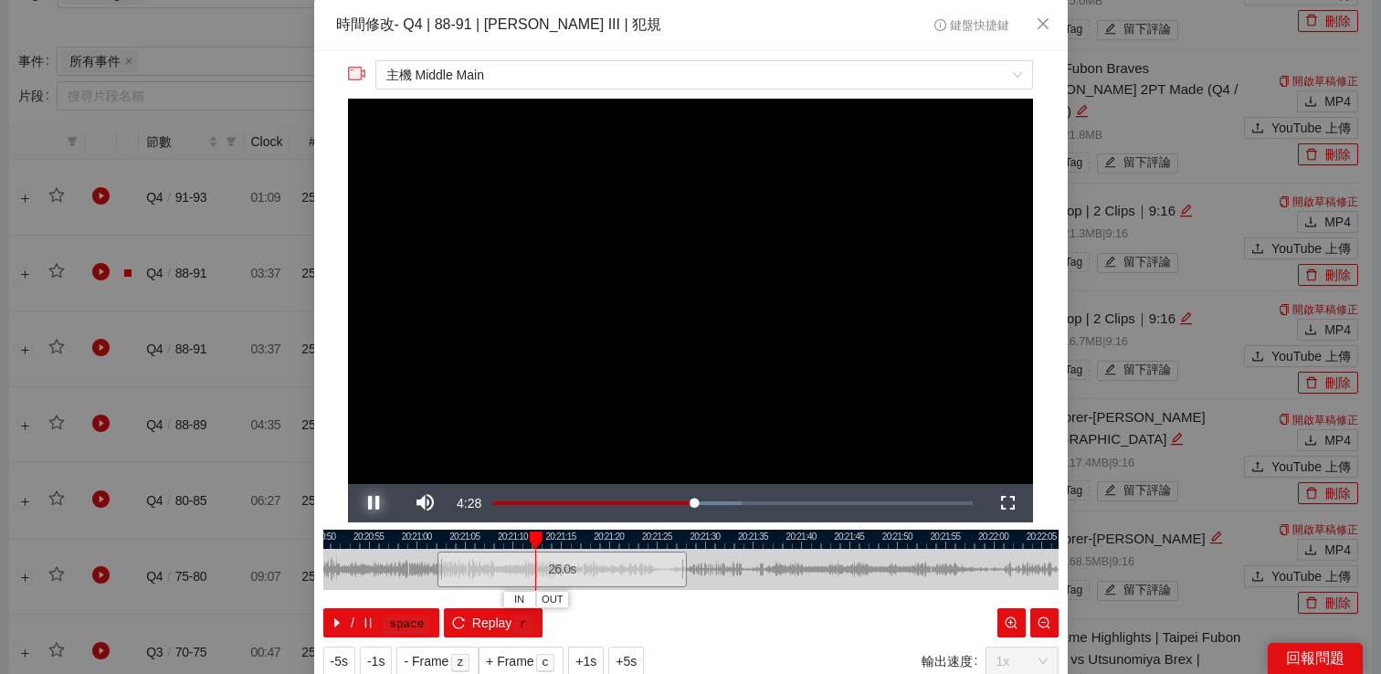
click at [374, 503] on span "Video Player" at bounding box center [373, 503] width 51 height 0
click at [384, 651] on span "-1s" at bounding box center [375, 661] width 17 height 20
click at [375, 503] on span "Video Player" at bounding box center [373, 503] width 51 height 0
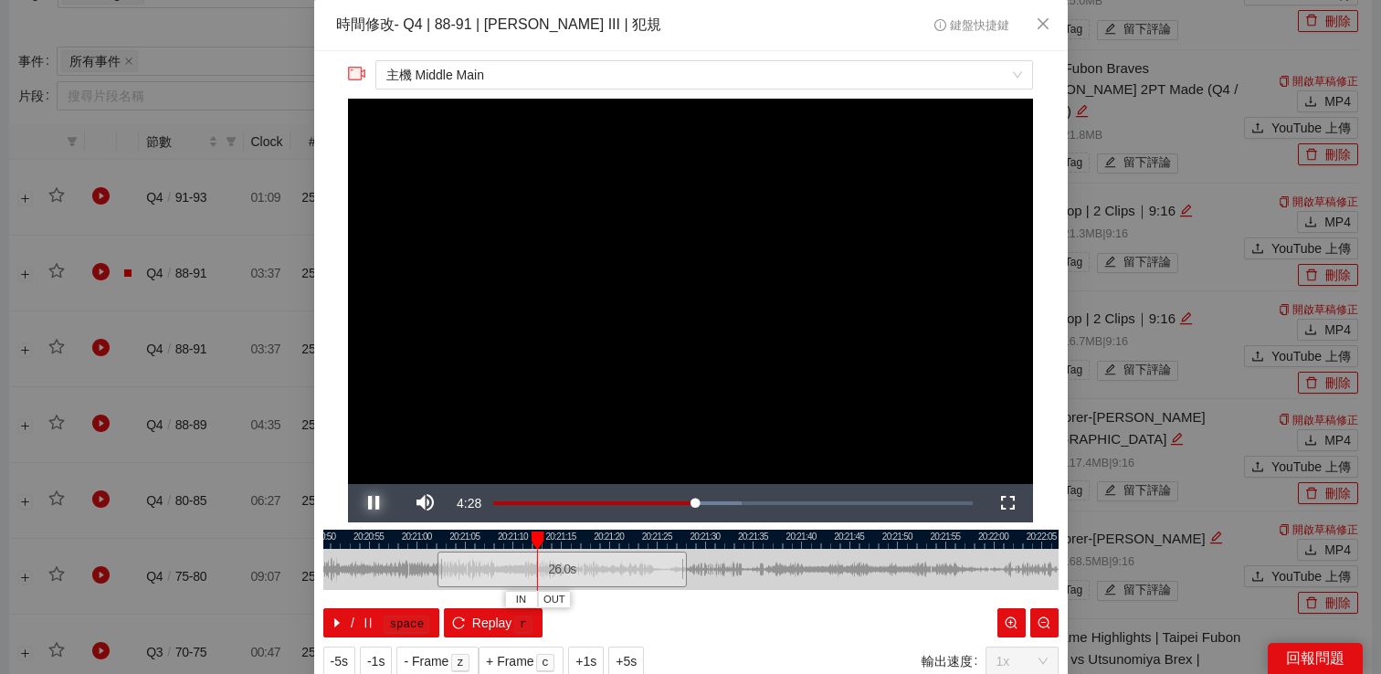
click at [375, 503] on span "Video Player" at bounding box center [373, 503] width 51 height 0
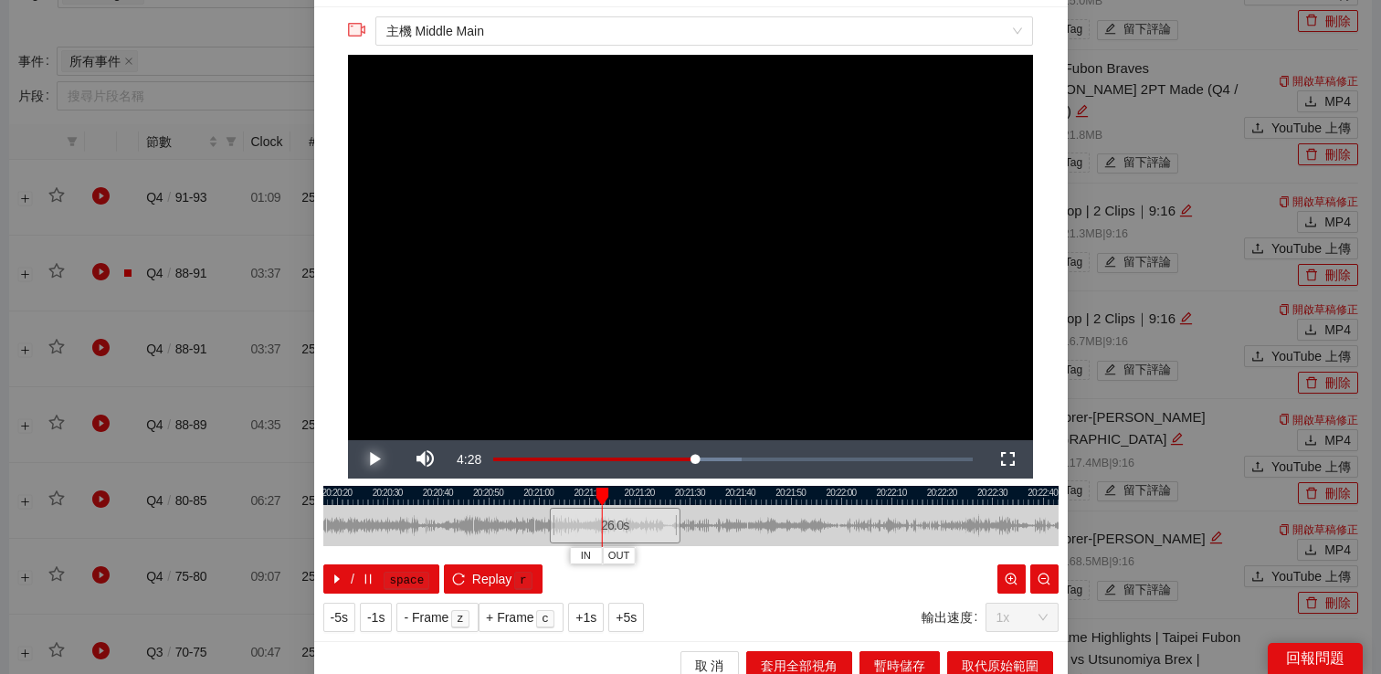
scroll to position [45, 0]
